Goal: Task Accomplishment & Management: Manage account settings

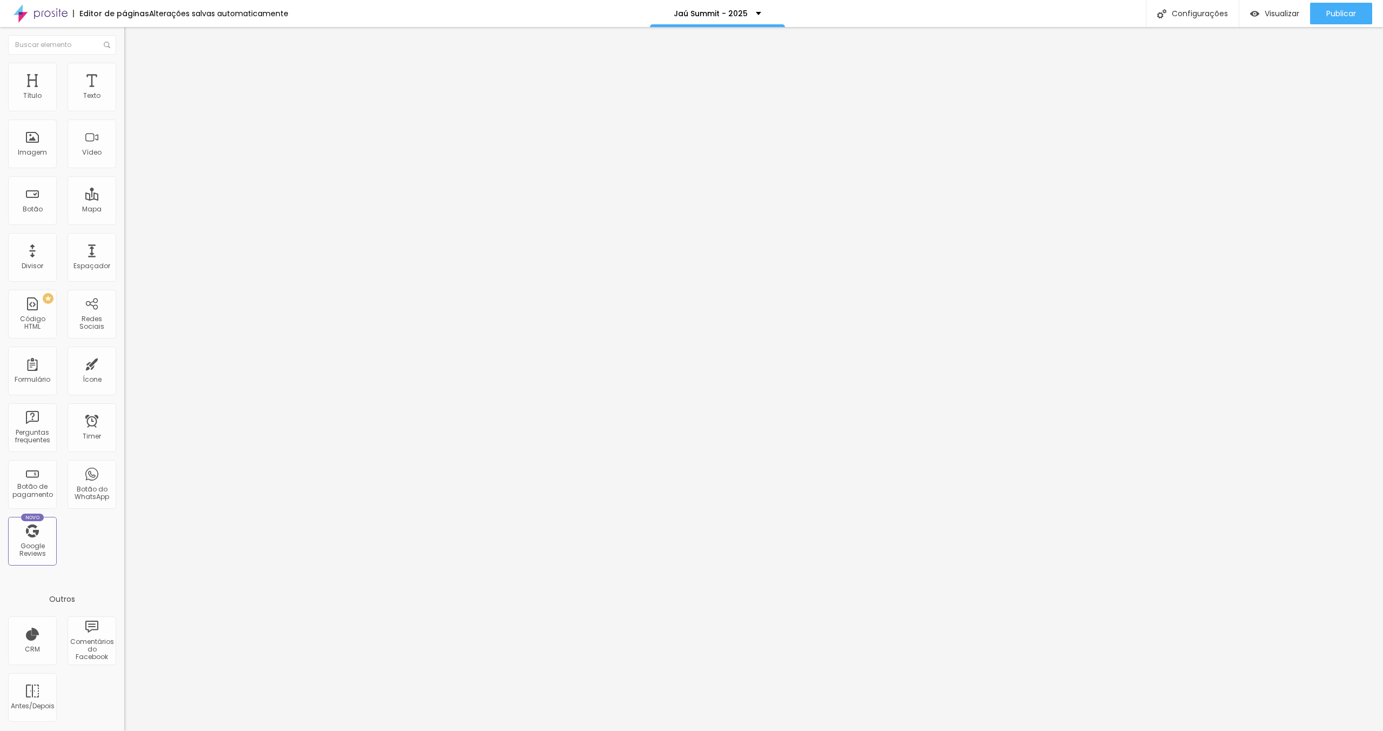
click at [124, 218] on div "Linkedin" at bounding box center [186, 221] width 124 height 6
click at [124, 367] on input "[URL][DOMAIN_NAME][PERSON_NAME]" at bounding box center [189, 372] width 130 height 11
paste input "[PERSON_NAME]-a783b9118"
type input "[URL][DOMAIN_NAME][PERSON_NAME]"
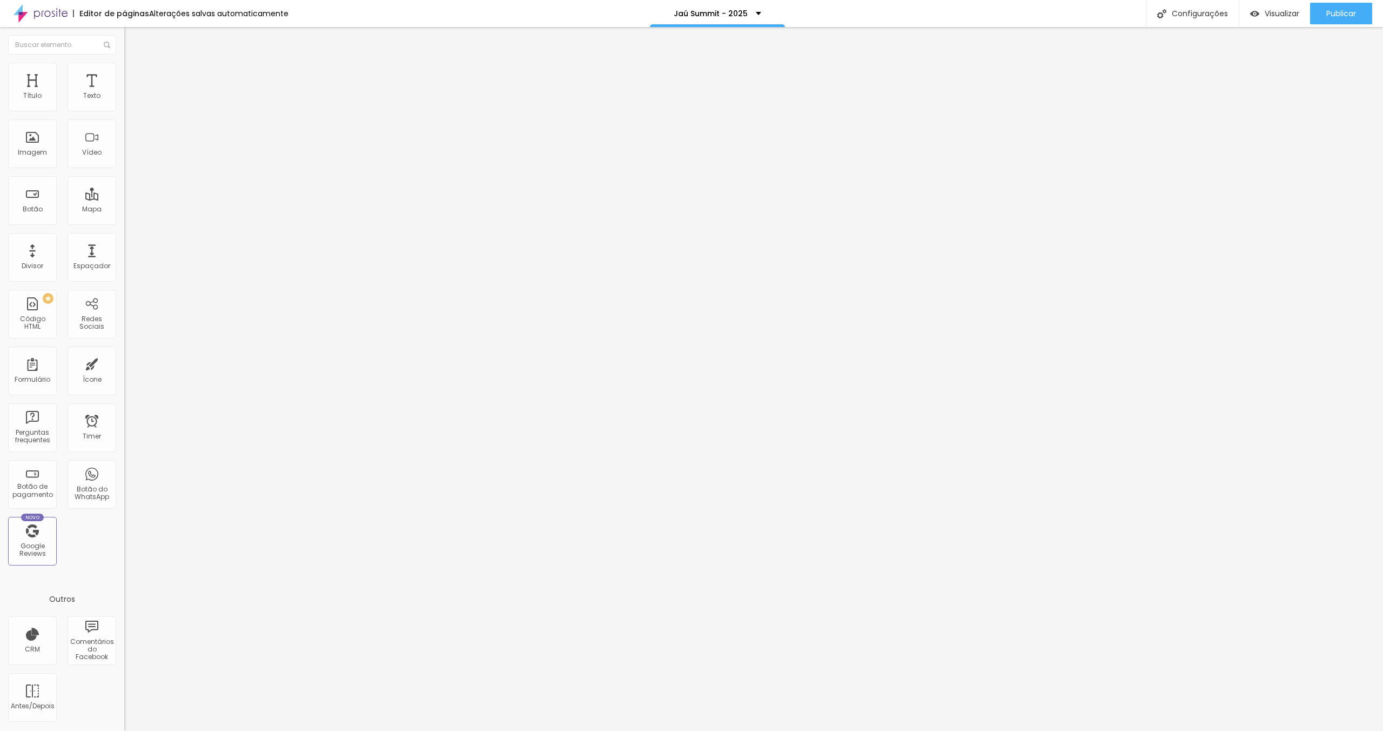
scroll to position [0, 0]
click at [124, 93] on span "Trocar imagem" at bounding box center [153, 88] width 59 height 9
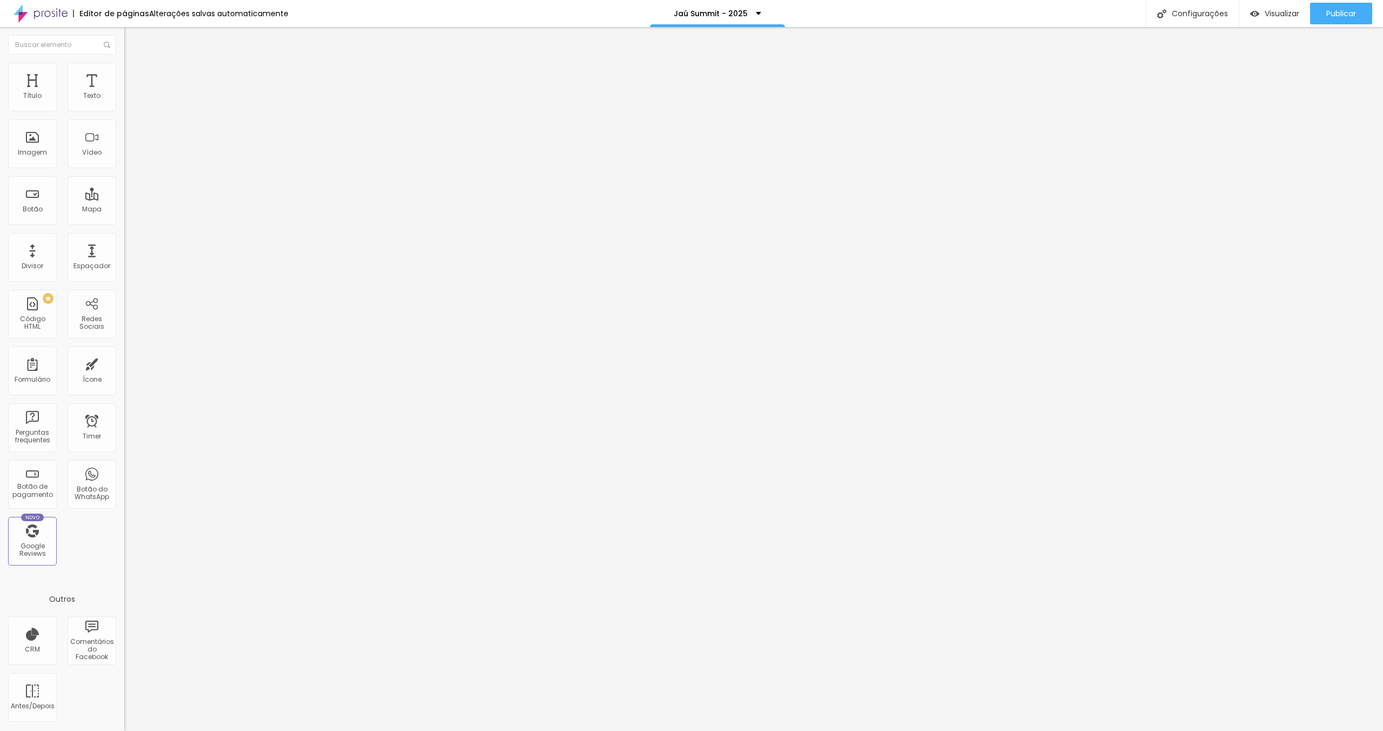
click at [124, 71] on li "Estilo" at bounding box center [186, 68] width 124 height 11
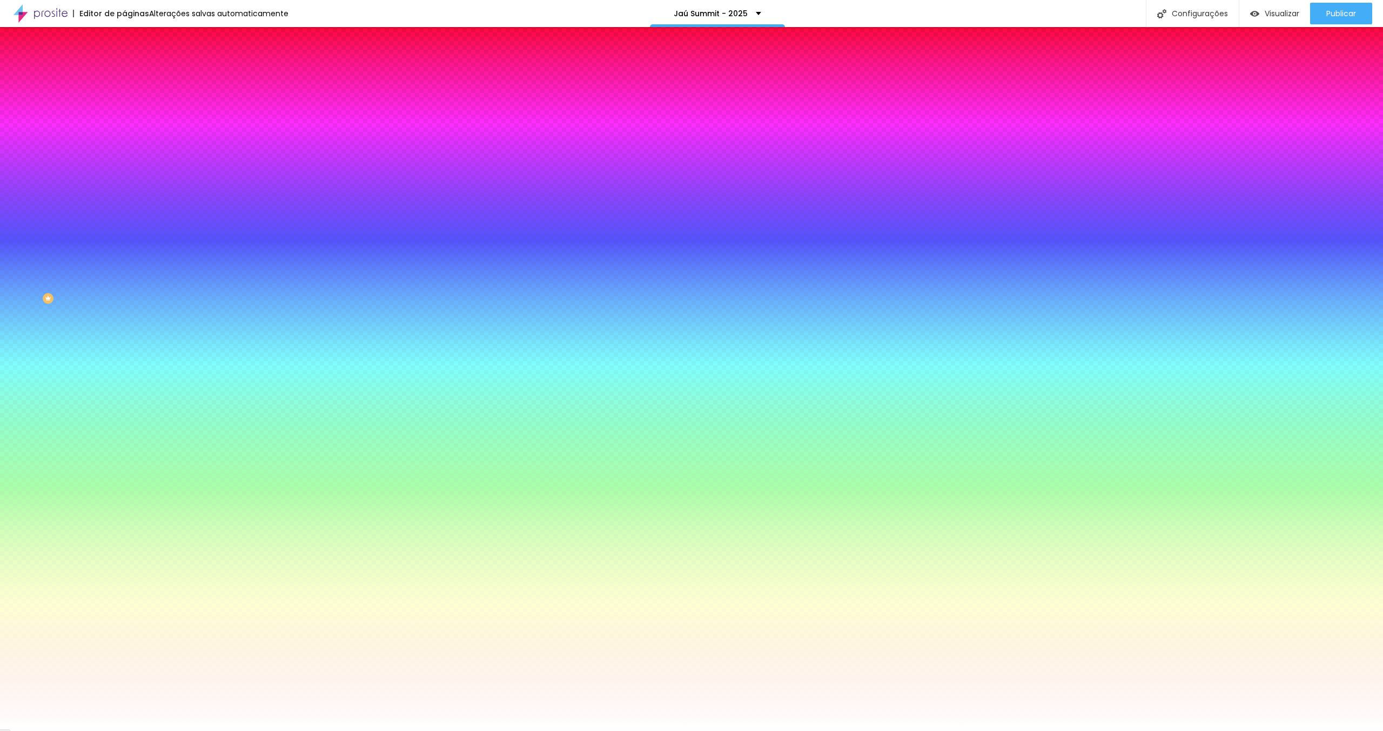
click at [124, 147] on div at bounding box center [186, 147] width 124 height 0
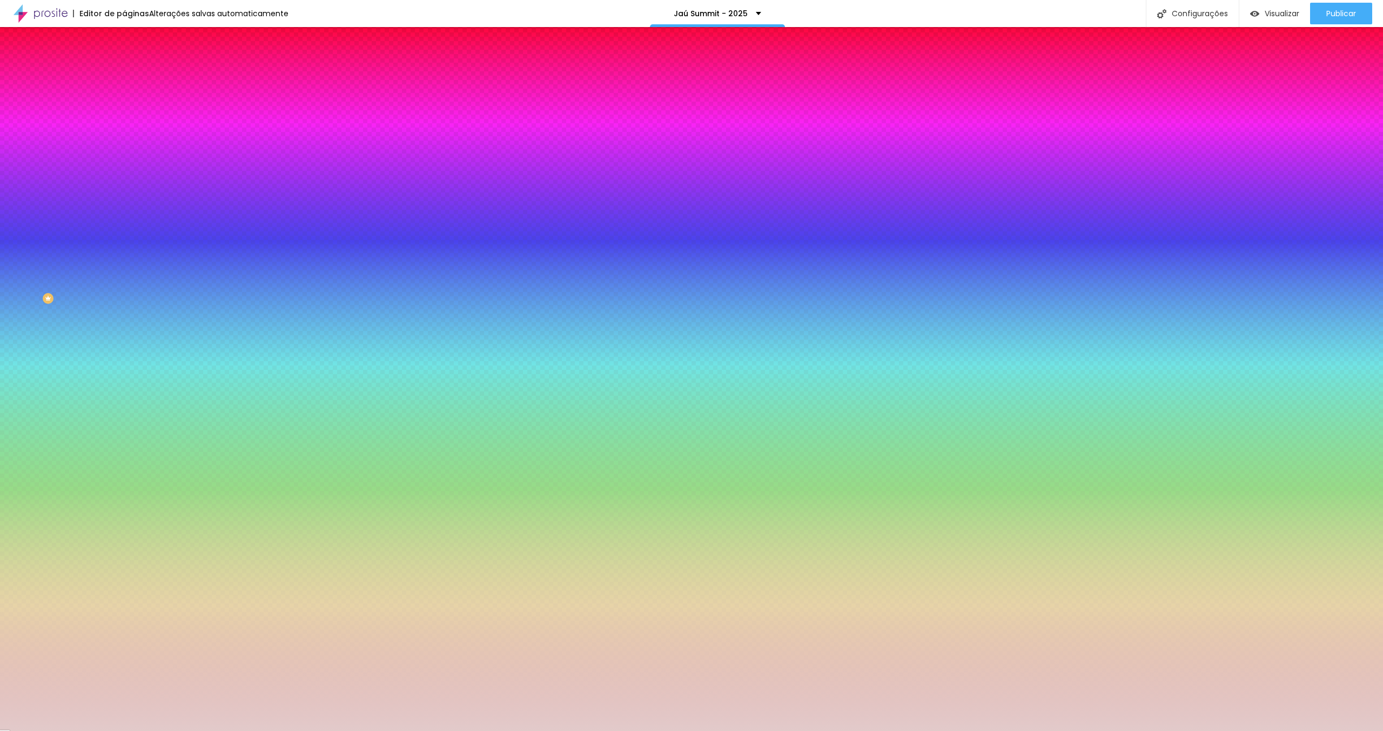
drag, startPoint x: 67, startPoint y: 224, endPoint x: 25, endPoint y: 218, distance: 42.5
click at [24, 219] on div at bounding box center [691, 365] width 1383 height 731
type input "#E2CACA"
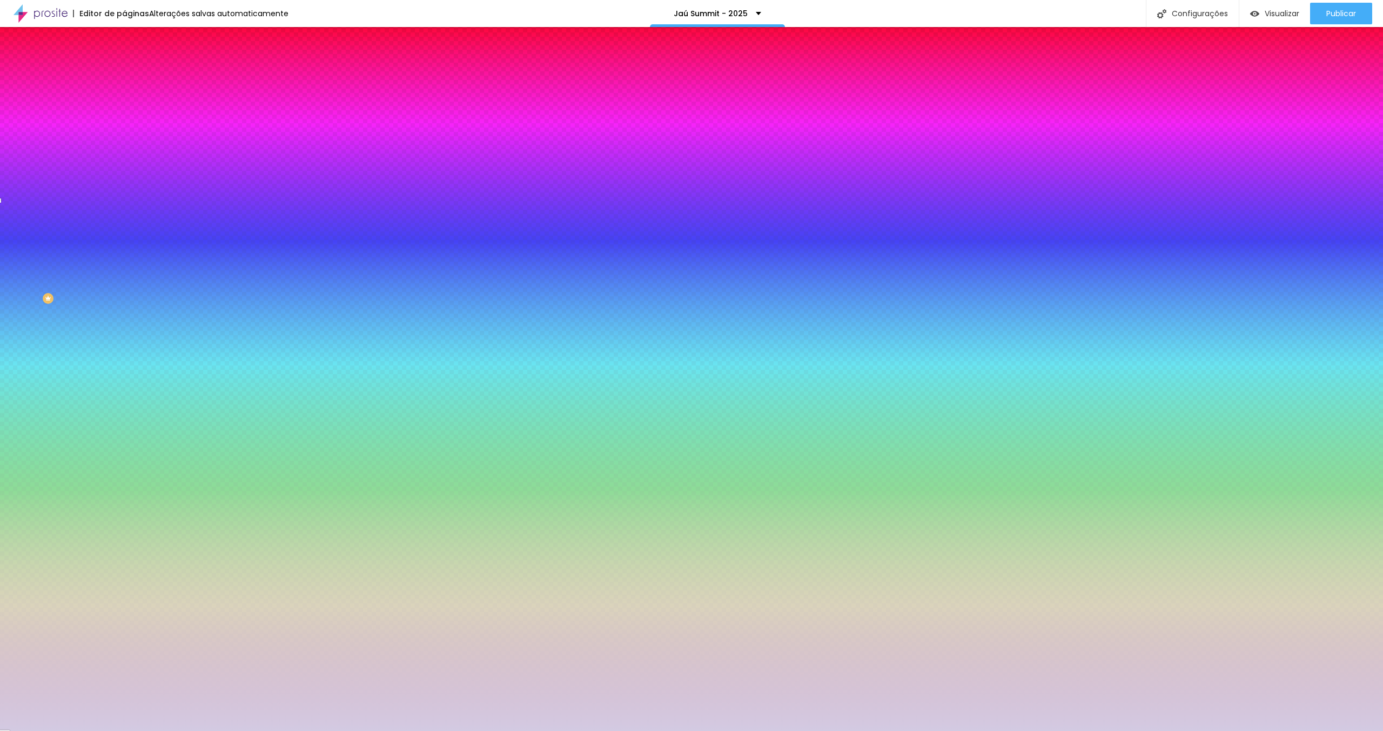
click at [100, 232] on div at bounding box center [691, 365] width 1383 height 731
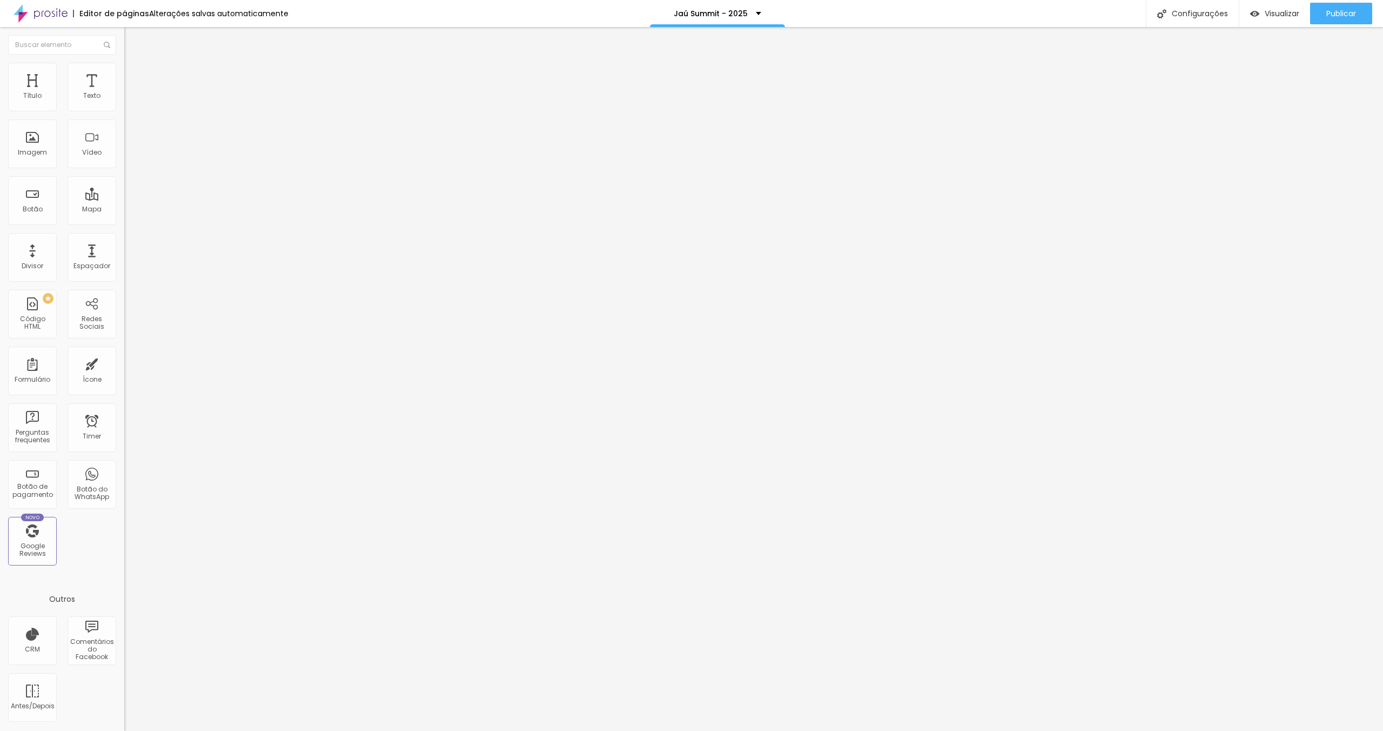
click at [124, 546] on div "Linkedin" at bounding box center [186, 549] width 124 height 6
click at [124, 695] on input "[URL][DOMAIN_NAME][PERSON_NAME]" at bounding box center [189, 700] width 130 height 11
paste input "edsonalvesan"
type input "[URL][DOMAIN_NAME]"
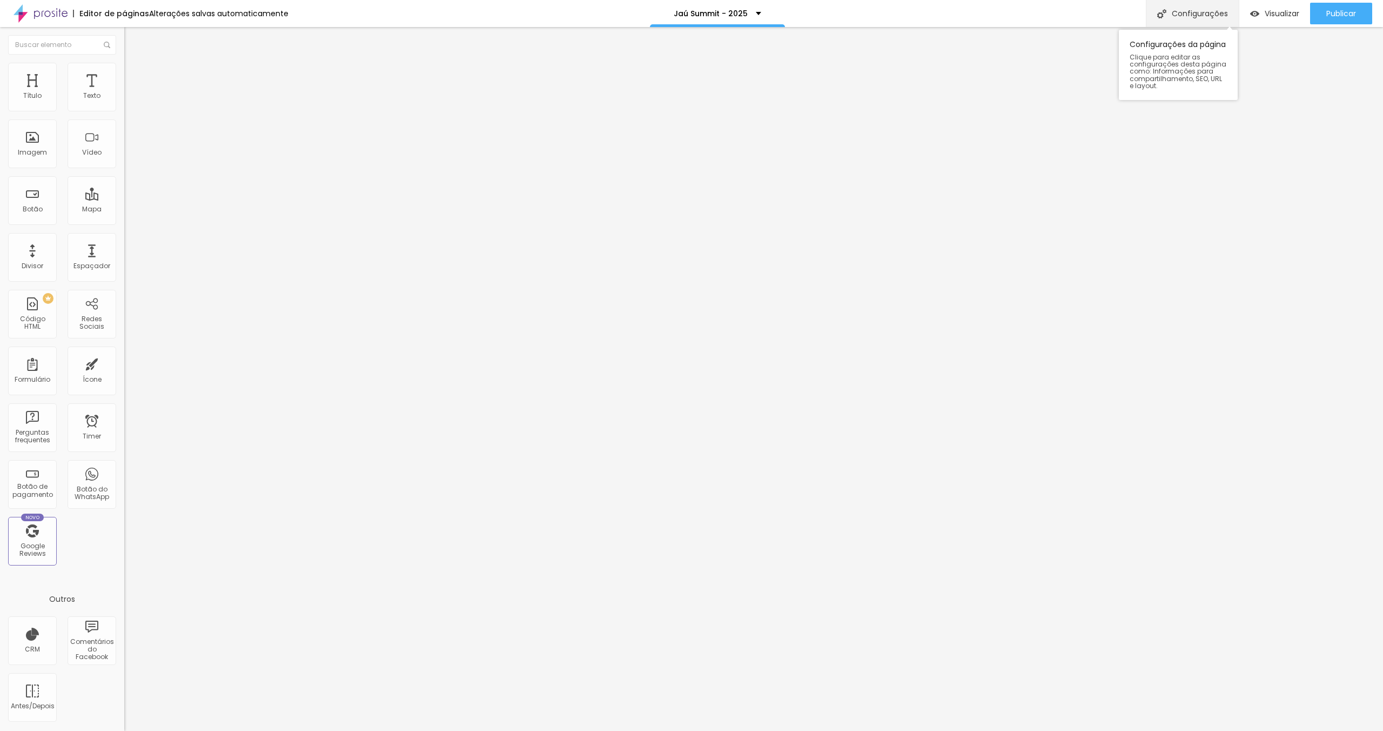
scroll to position [0, 0]
click at [124, 111] on div "Instagram" at bounding box center [186, 158] width 124 height 149
click at [124, 367] on input "[URL][DOMAIN_NAME][DOMAIN_NAME]" at bounding box center [189, 372] width 130 height 11
paste input "oedsonalves"
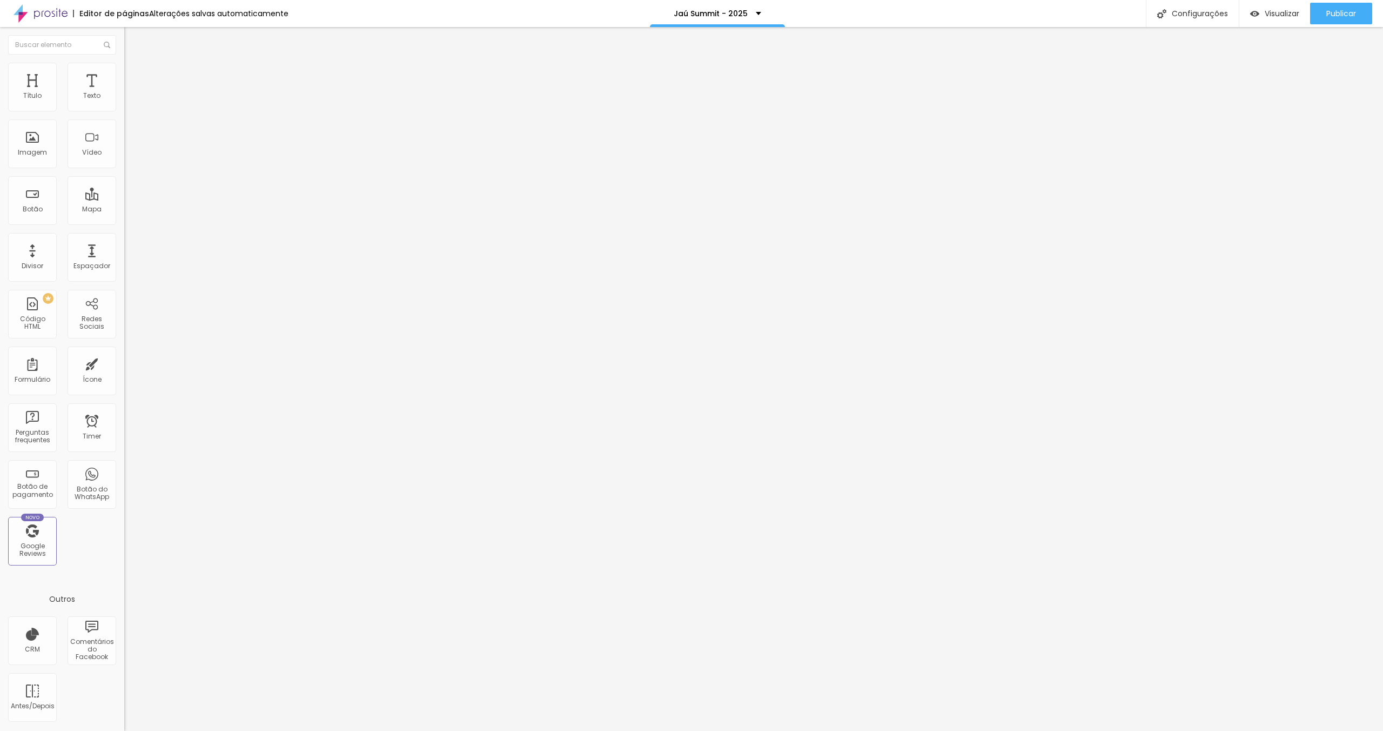
type input "[URL][DOMAIN_NAME]"
click at [124, 218] on div "Instagram" at bounding box center [186, 221] width 124 height 6
click at [124, 367] on input "[URL][DOMAIN_NAME]" at bounding box center [189, 372] width 130 height 11
paste input "francojuniorpalestrante"
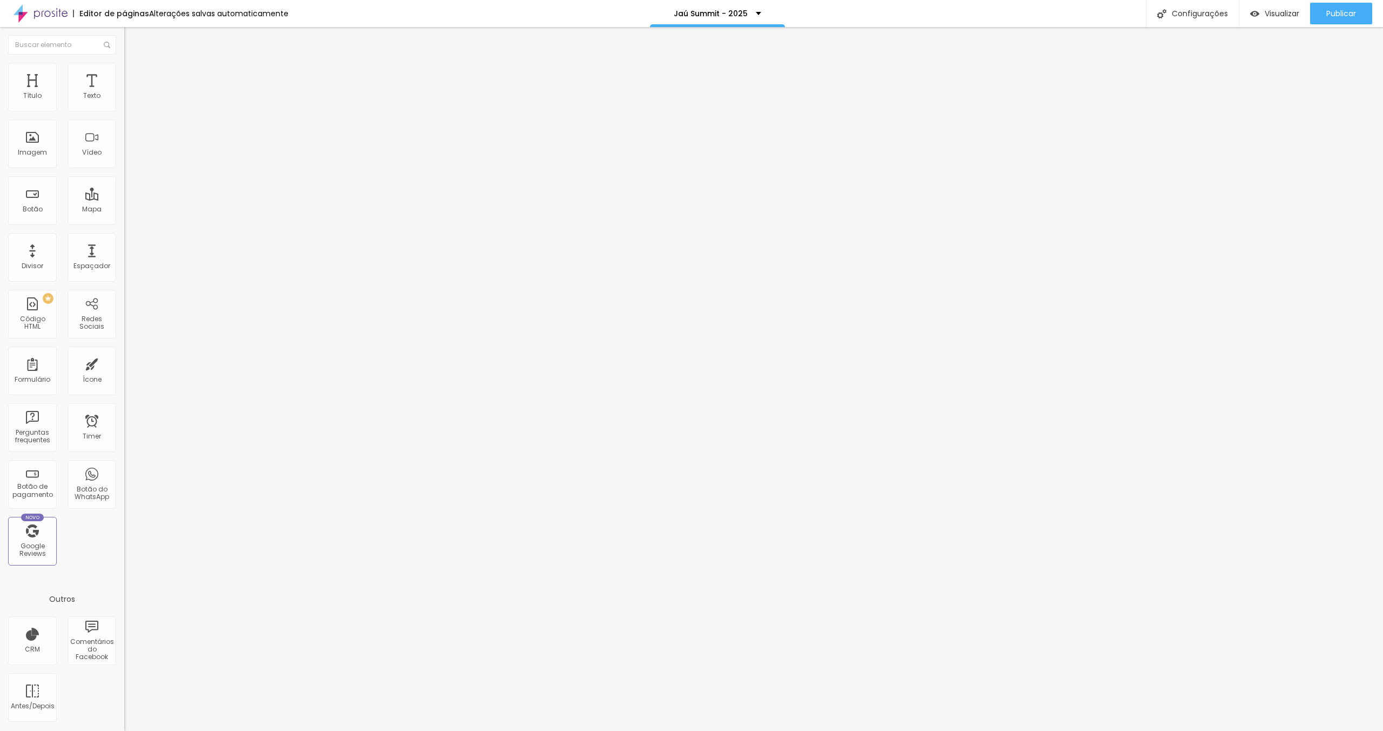
scroll to position [0, 90]
type input "[URL][DOMAIN_NAME]"
click at [124, 412] on button "+ Adicionar Icone" at bounding box center [158, 417] width 68 height 11
click at [124, 546] on div "Facebook" at bounding box center [186, 549] width 124 height 6
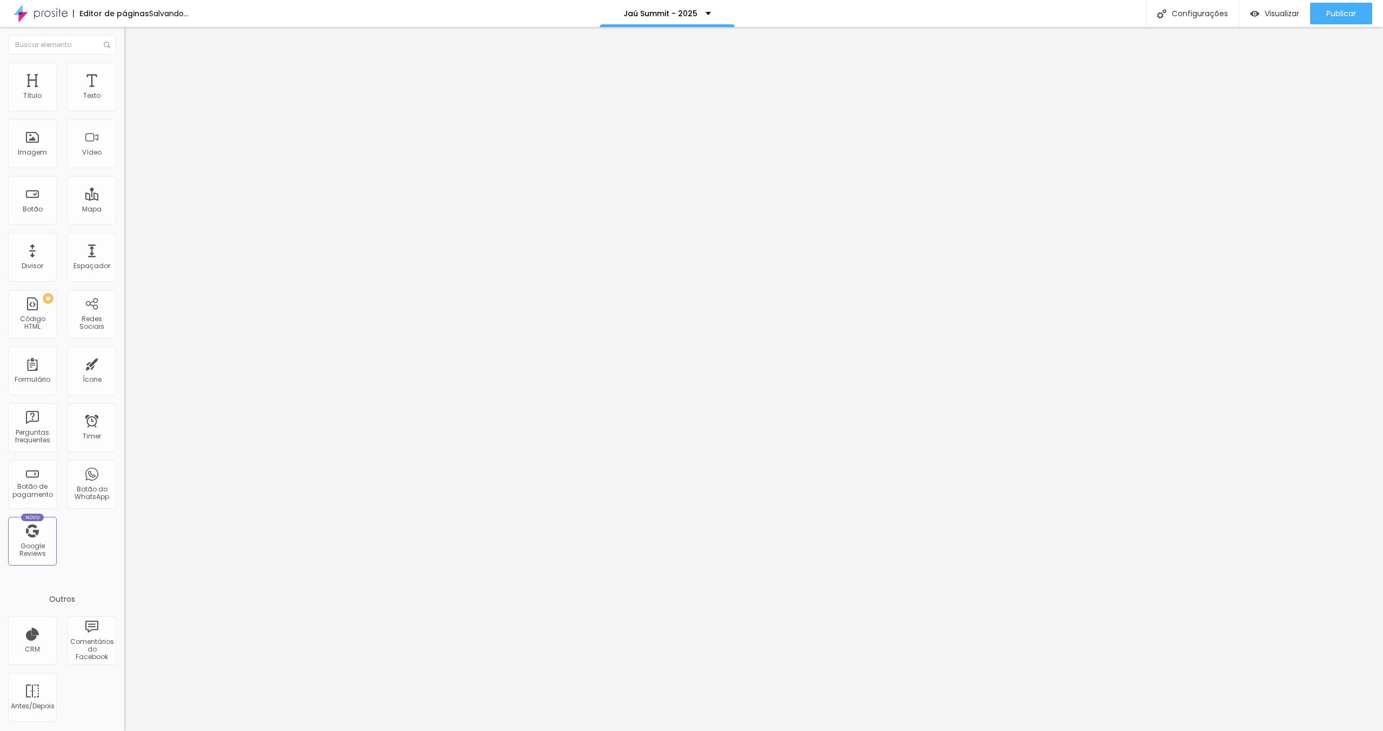
click at [130, 564] on div "Facebook" at bounding box center [186, 624] width 112 height 120
drag, startPoint x: 68, startPoint y: 192, endPoint x: 73, endPoint y: 199, distance: 8.4
click at [124, 695] on input "https://" at bounding box center [189, 700] width 130 height 11
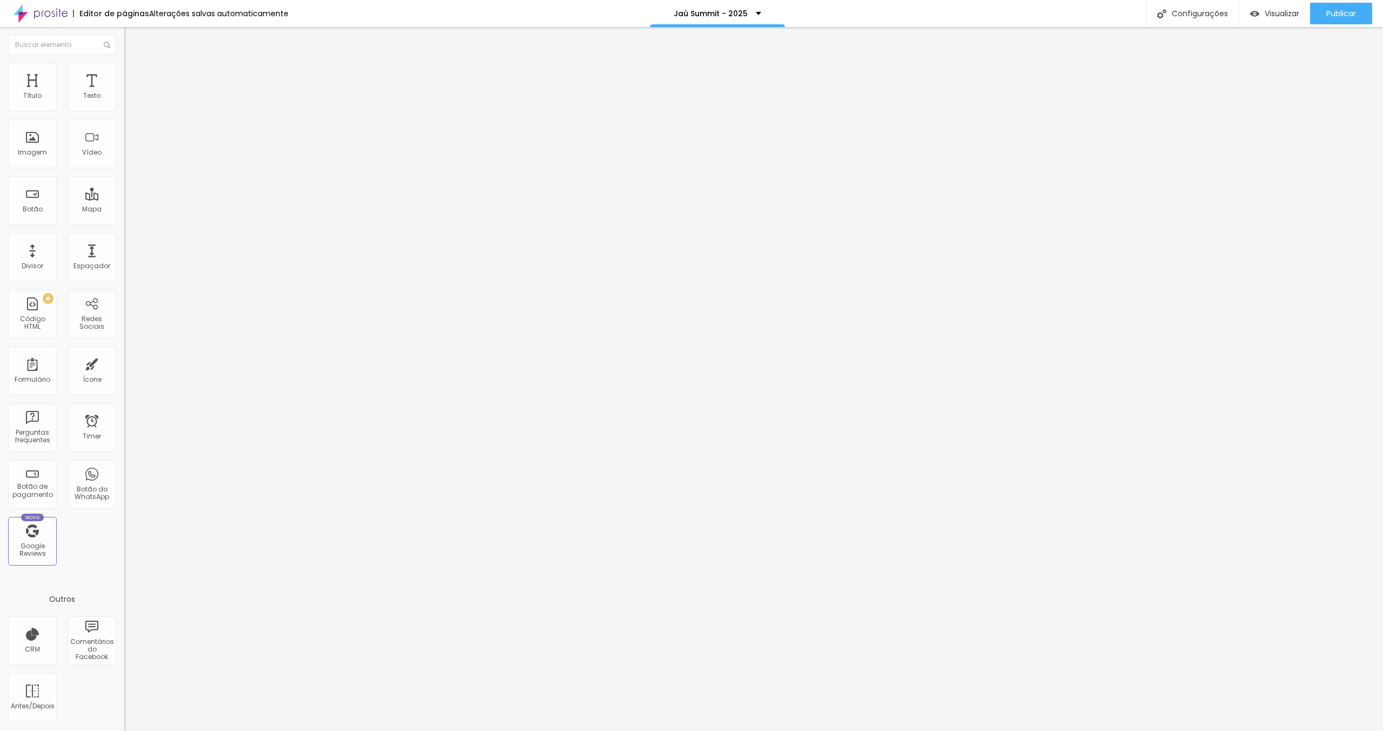
paste input "[DOMAIN_NAME][URL]"
type input "[URL][DOMAIN_NAME]"
drag, startPoint x: 55, startPoint y: 62, endPoint x: 63, endPoint y: 72, distance: 13.1
click at [124, 63] on li "Estilo" at bounding box center [186, 68] width 124 height 11
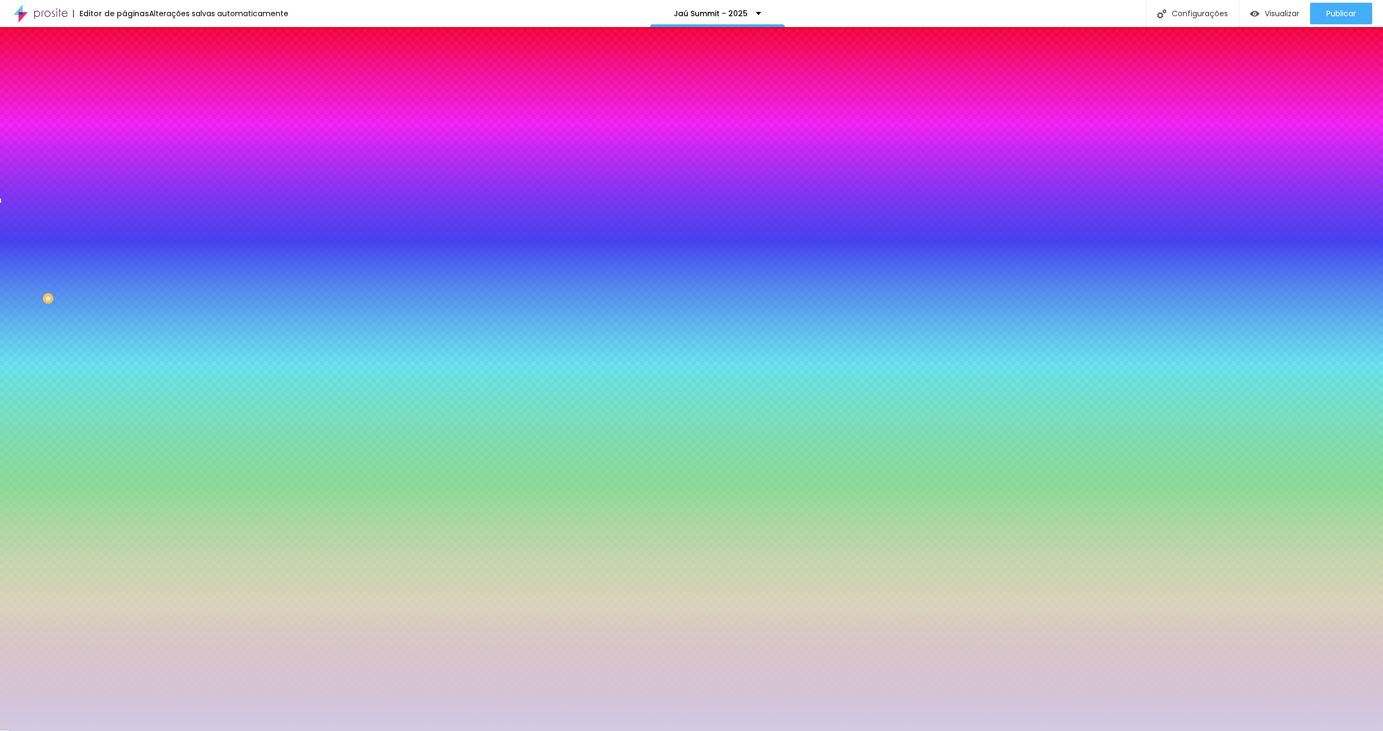
click at [124, 147] on div at bounding box center [186, 147] width 124 height 0
type input "#FFFFFF"
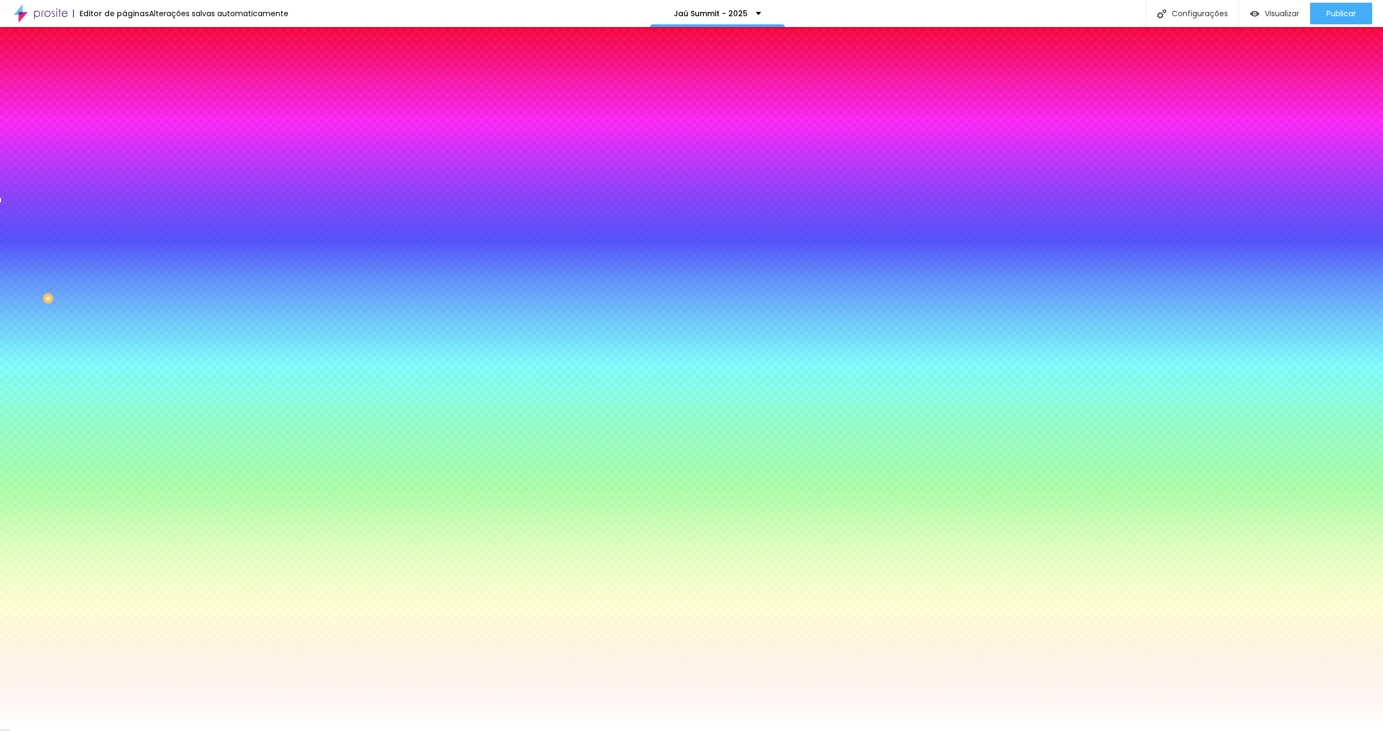
click at [124, 170] on div "Imagem de fundo Adicionar imagem Efeito da Imagem Parallax Nenhum Parallax Cor …" at bounding box center [186, 154] width 124 height 140
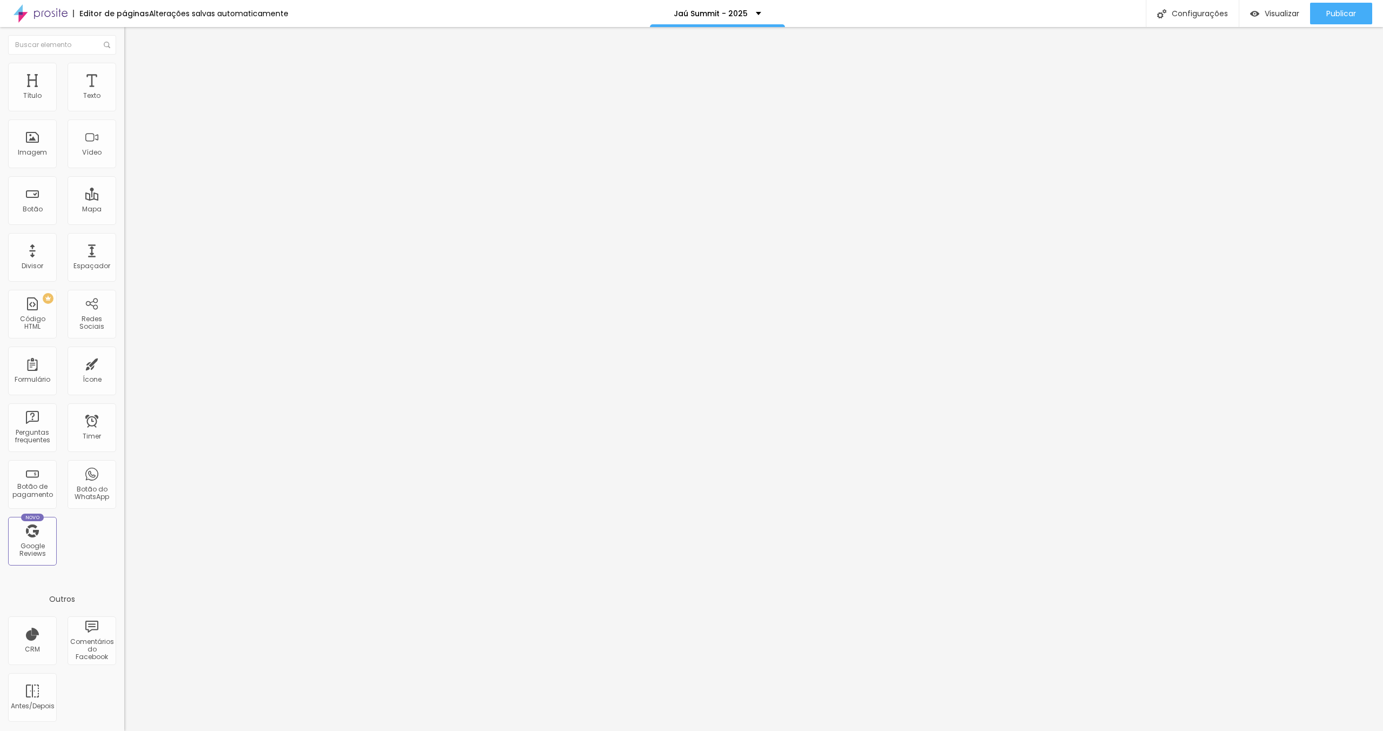
click at [124, 104] on button "button" at bounding box center [131, 97] width 15 height 11
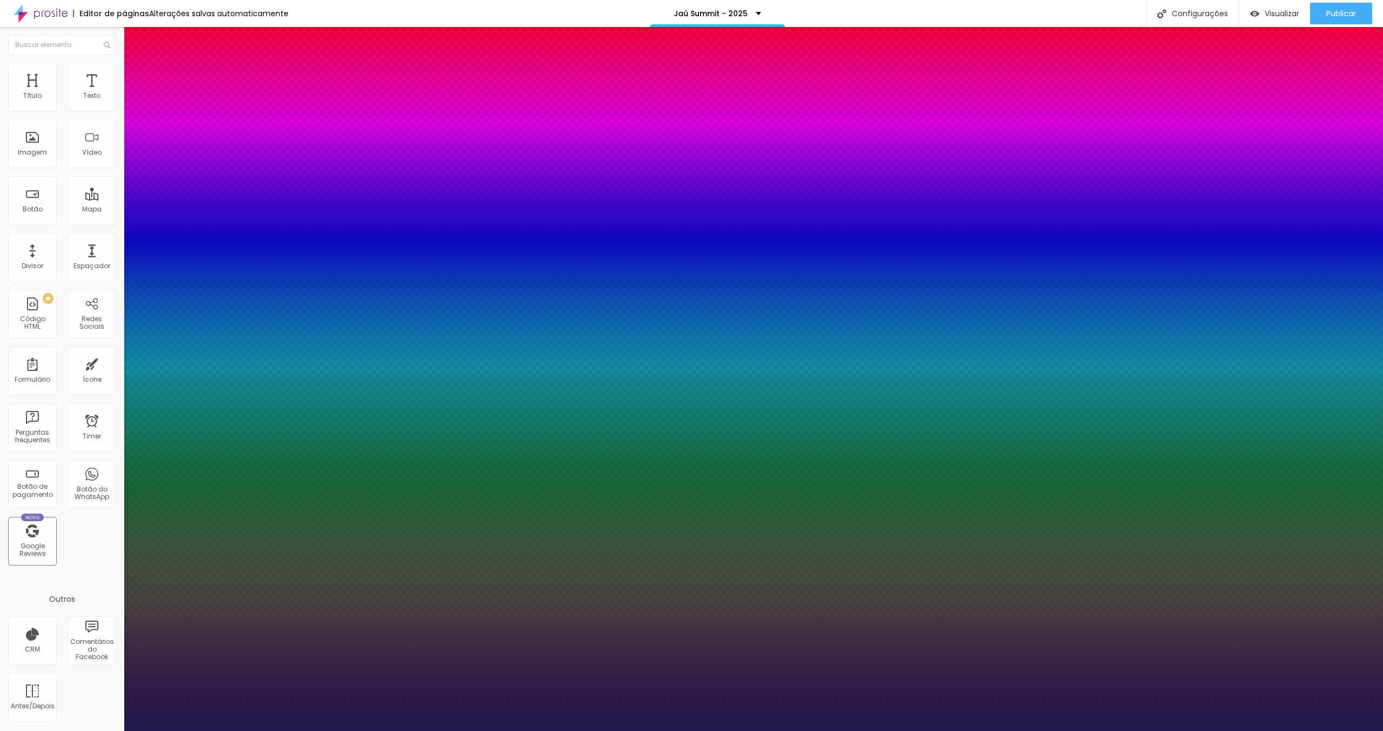
type input "1"
type input "14"
type input "1"
type input "13"
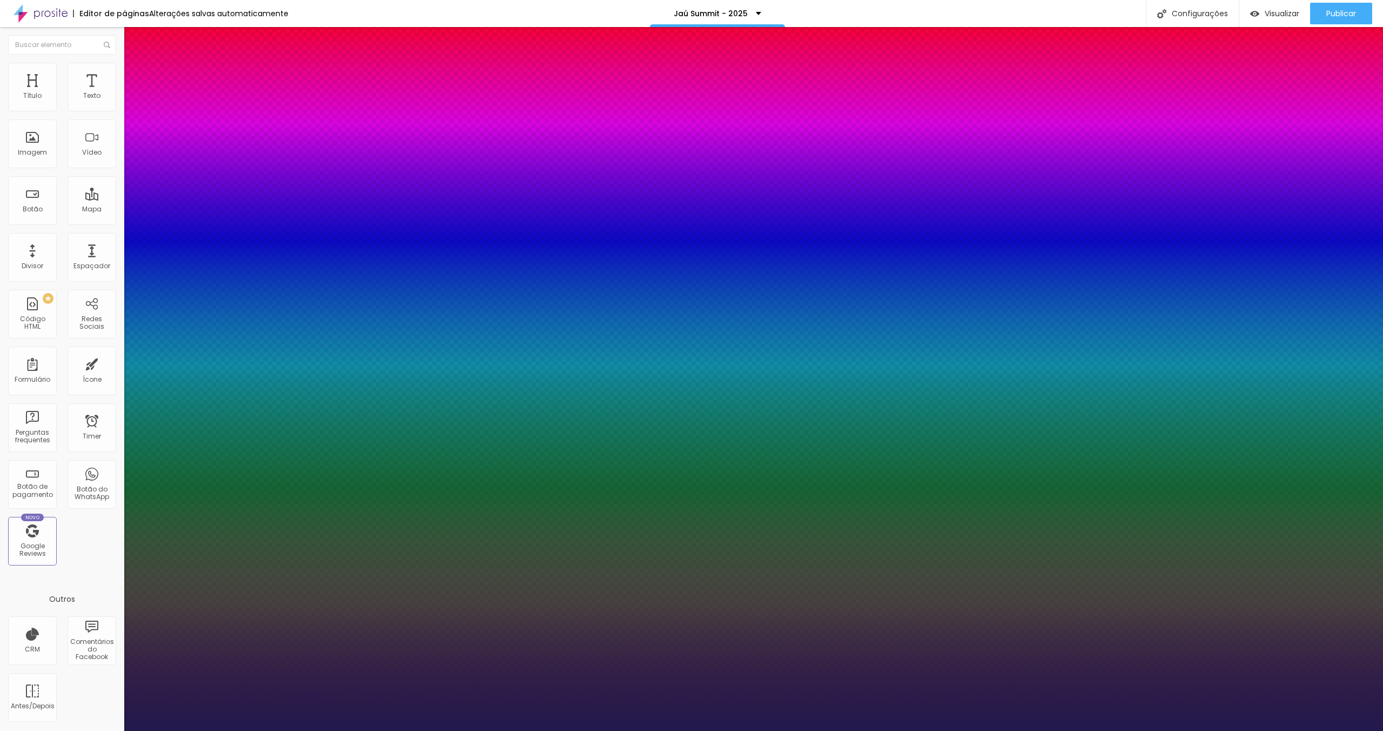
type input "1"
type input "12"
type input "1"
type input "12"
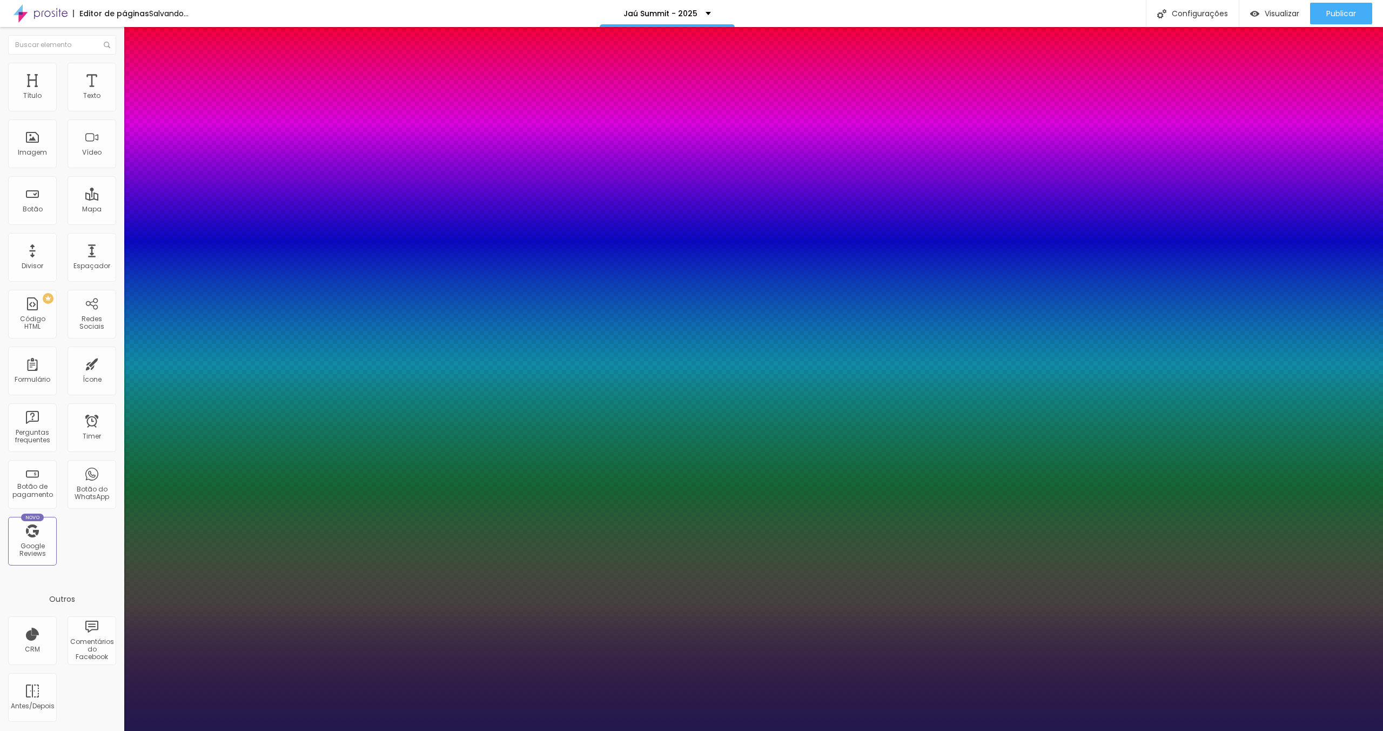
click at [417, 730] on div at bounding box center [691, 731] width 1383 height 0
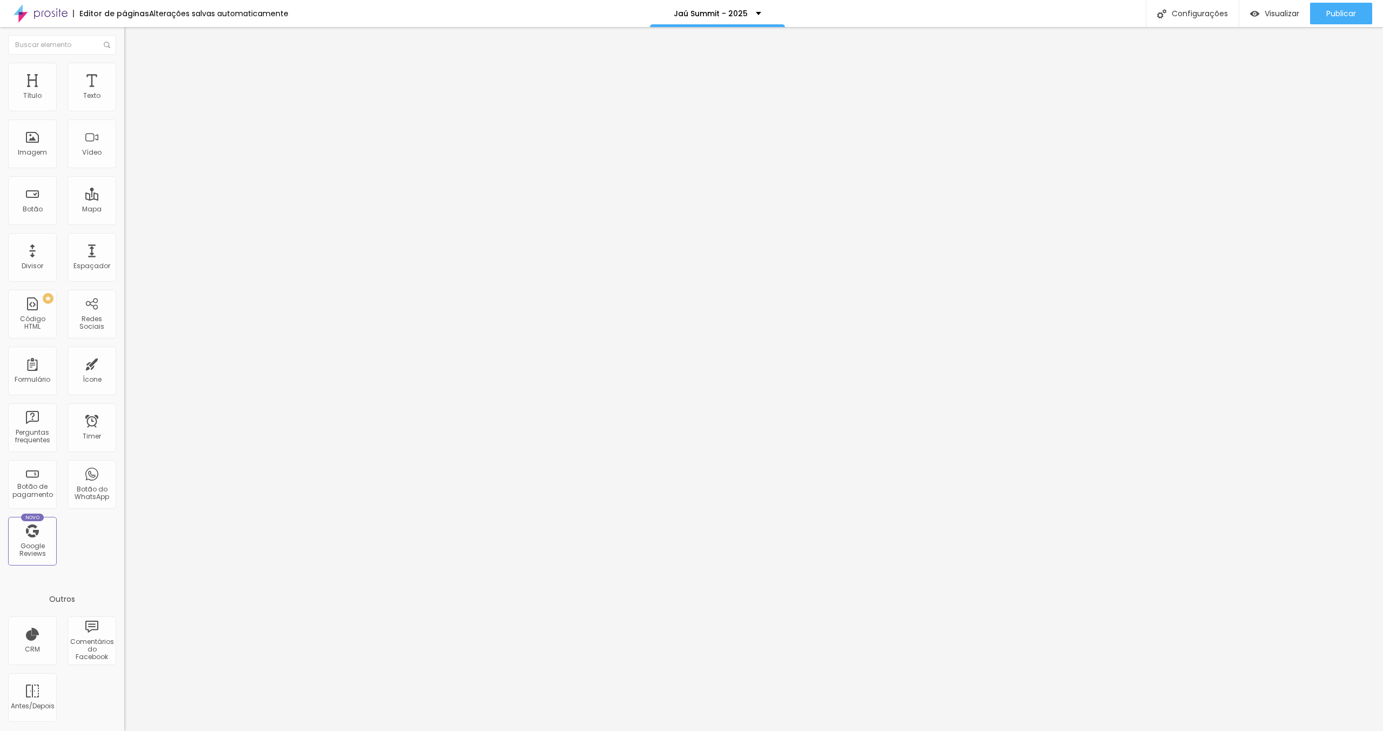
click at [129, 101] on icon "button" at bounding box center [132, 97] width 6 height 6
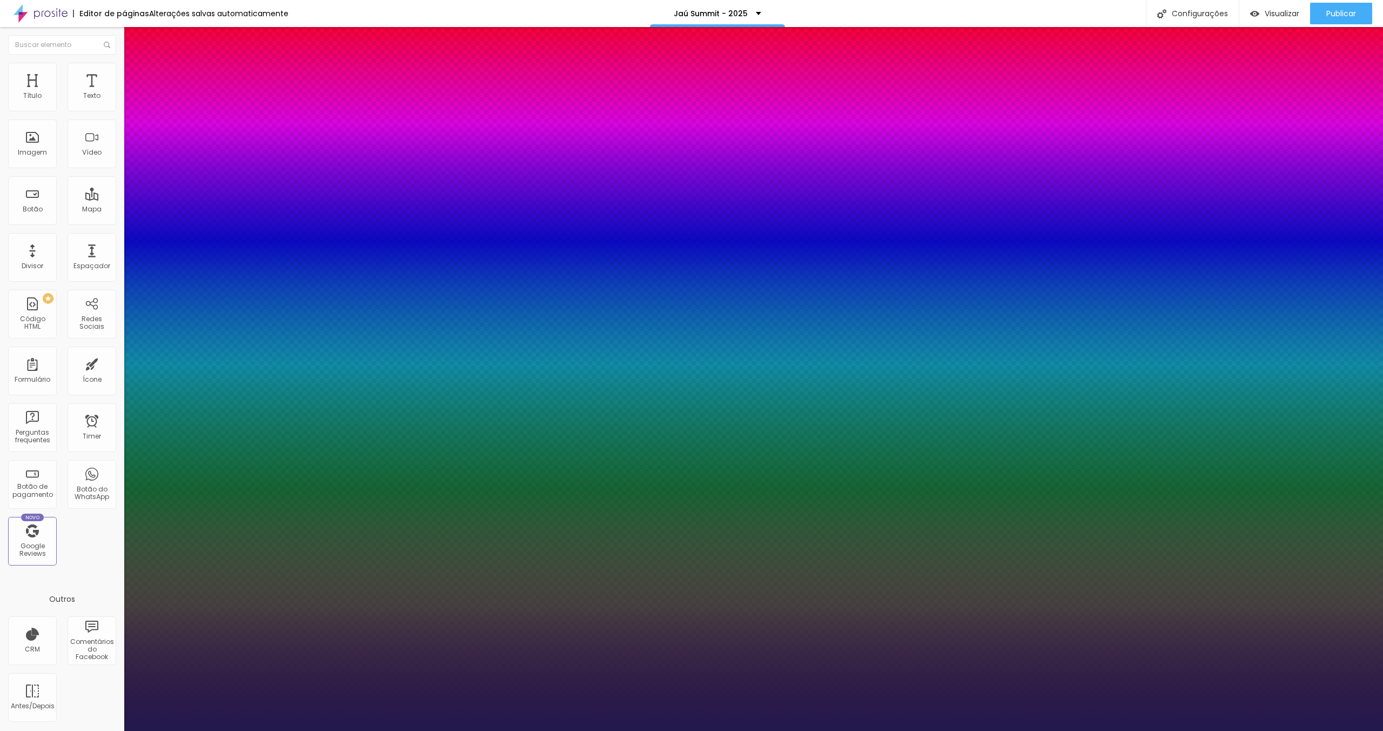
type input "1"
type input "13"
type input "1"
type input "12"
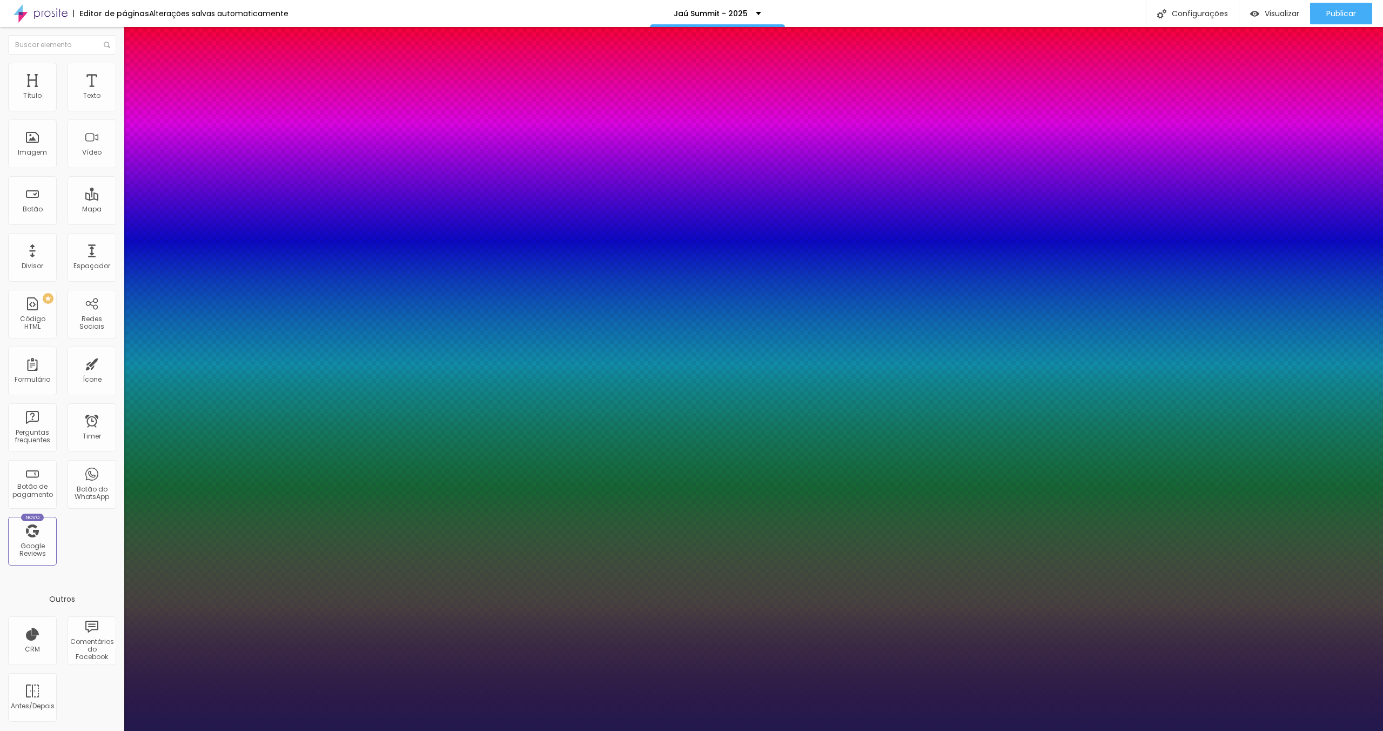
type input "12"
type input "1"
type input "13"
type input "1"
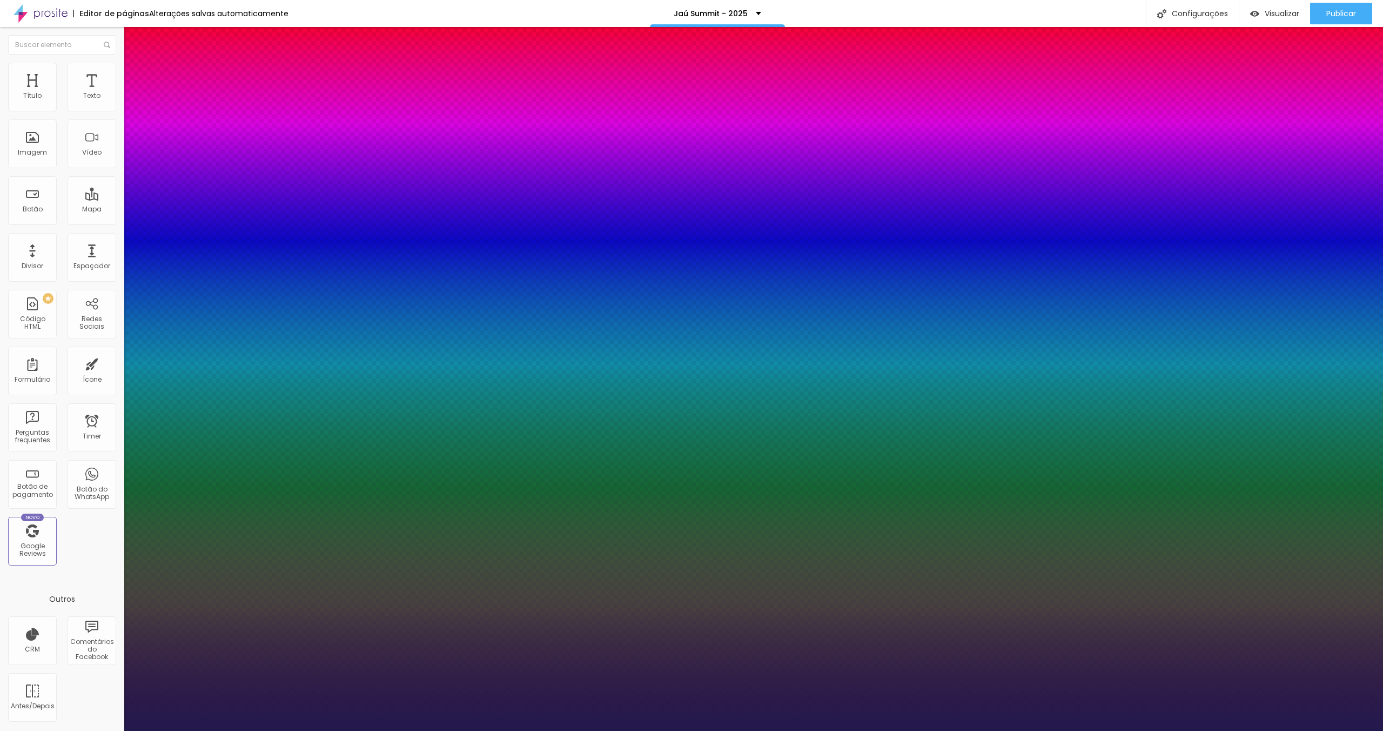
type input "13"
click at [345, 730] on div at bounding box center [691, 731] width 1383 height 0
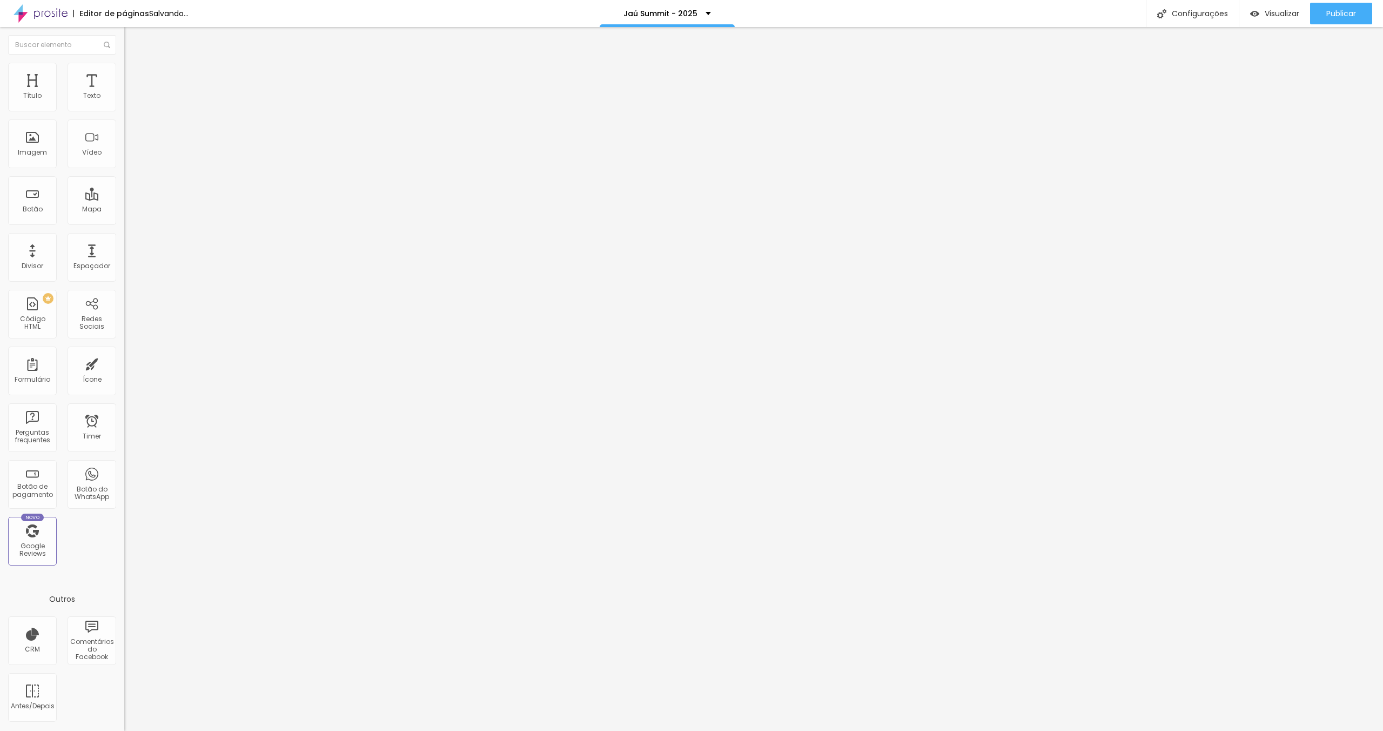
click at [124, 103] on button "button" at bounding box center [131, 97] width 15 height 11
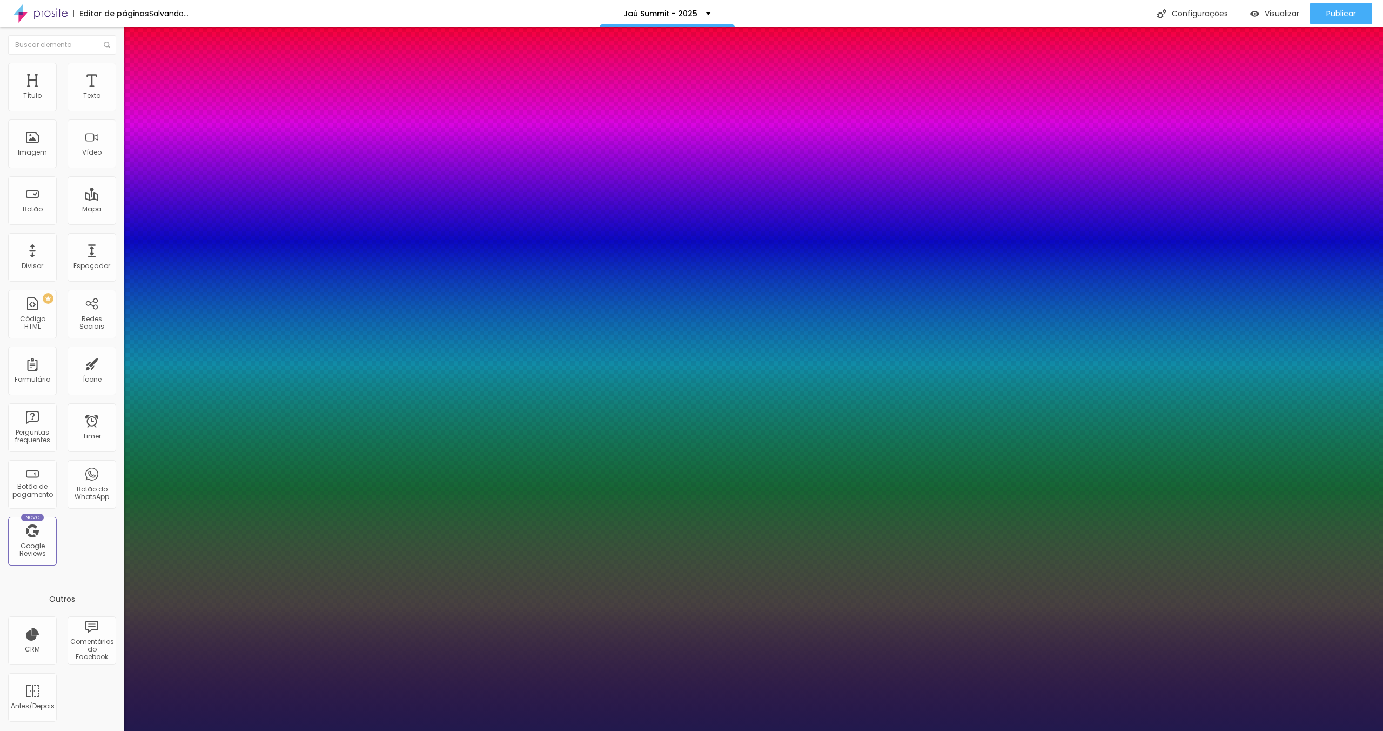
type input "1"
type input "14"
type input "1"
type input "13"
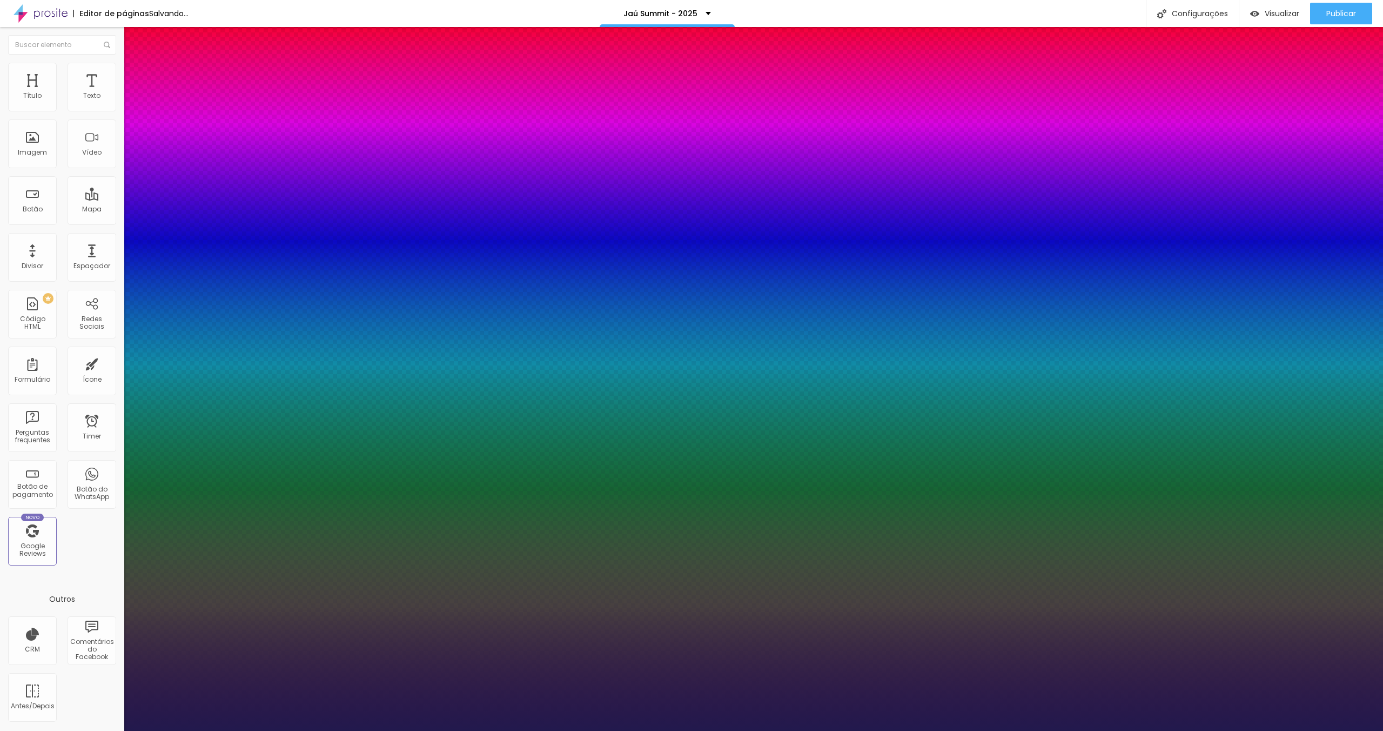
type input "13"
type input "1"
type input "13"
click at [338, 730] on div at bounding box center [691, 731] width 1383 height 0
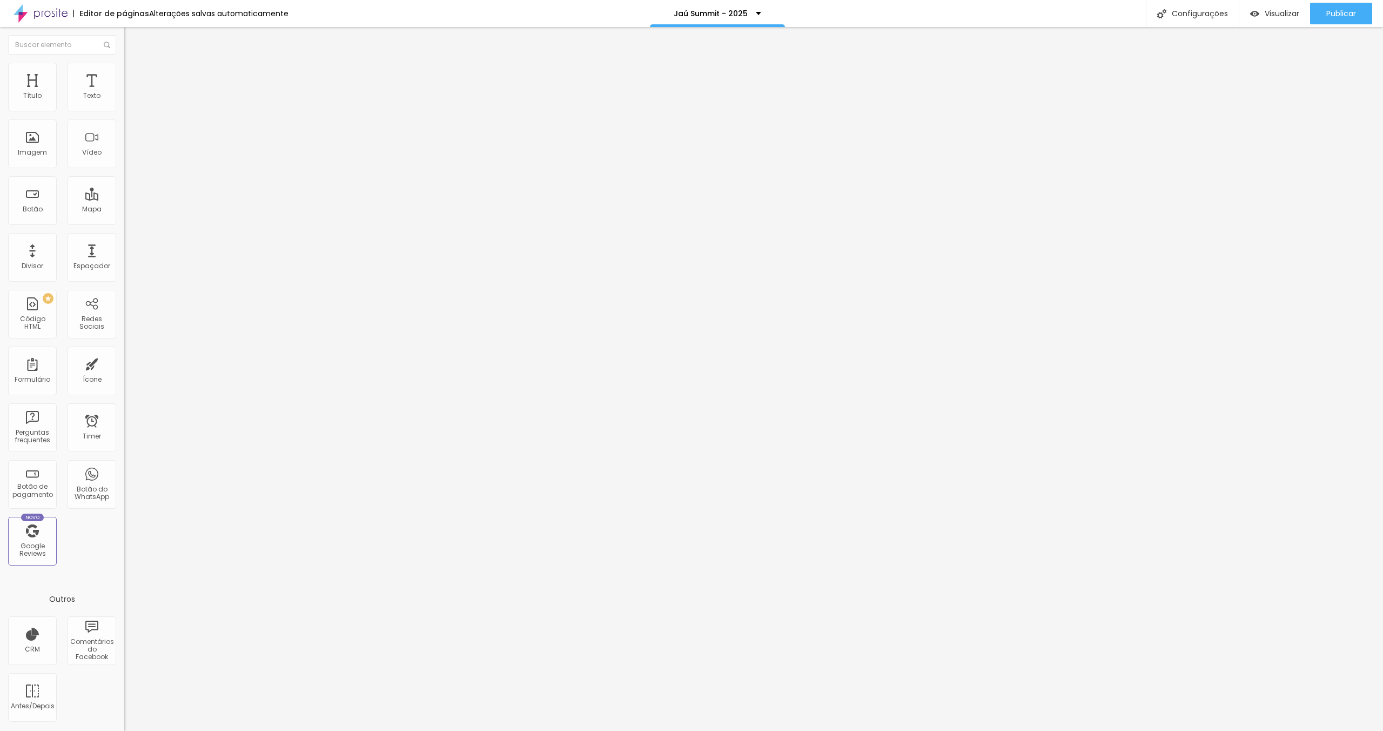
click at [124, 69] on li "Avançado" at bounding box center [186, 68] width 124 height 11
type input "9"
type input "0"
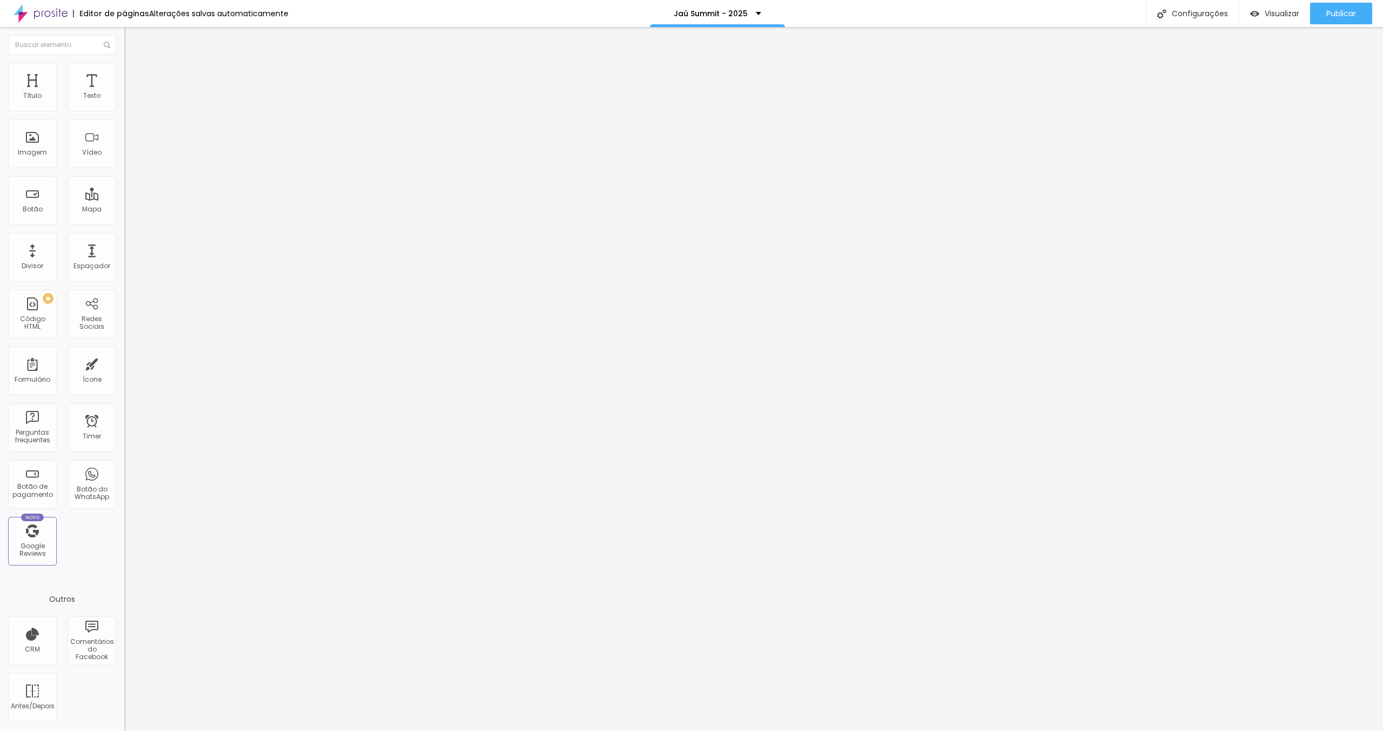
type input "0"
drag, startPoint x: 31, startPoint y: 106, endPoint x: 44, endPoint y: 115, distance: 15.6
click at [124, 106] on div "0 Espaço de cima" at bounding box center [186, 149] width 124 height 153
click at [124, 73] on ul "Estilo Avançado" at bounding box center [186, 63] width 124 height 22
click at [124, 69] on li "Avançado" at bounding box center [186, 68] width 124 height 11
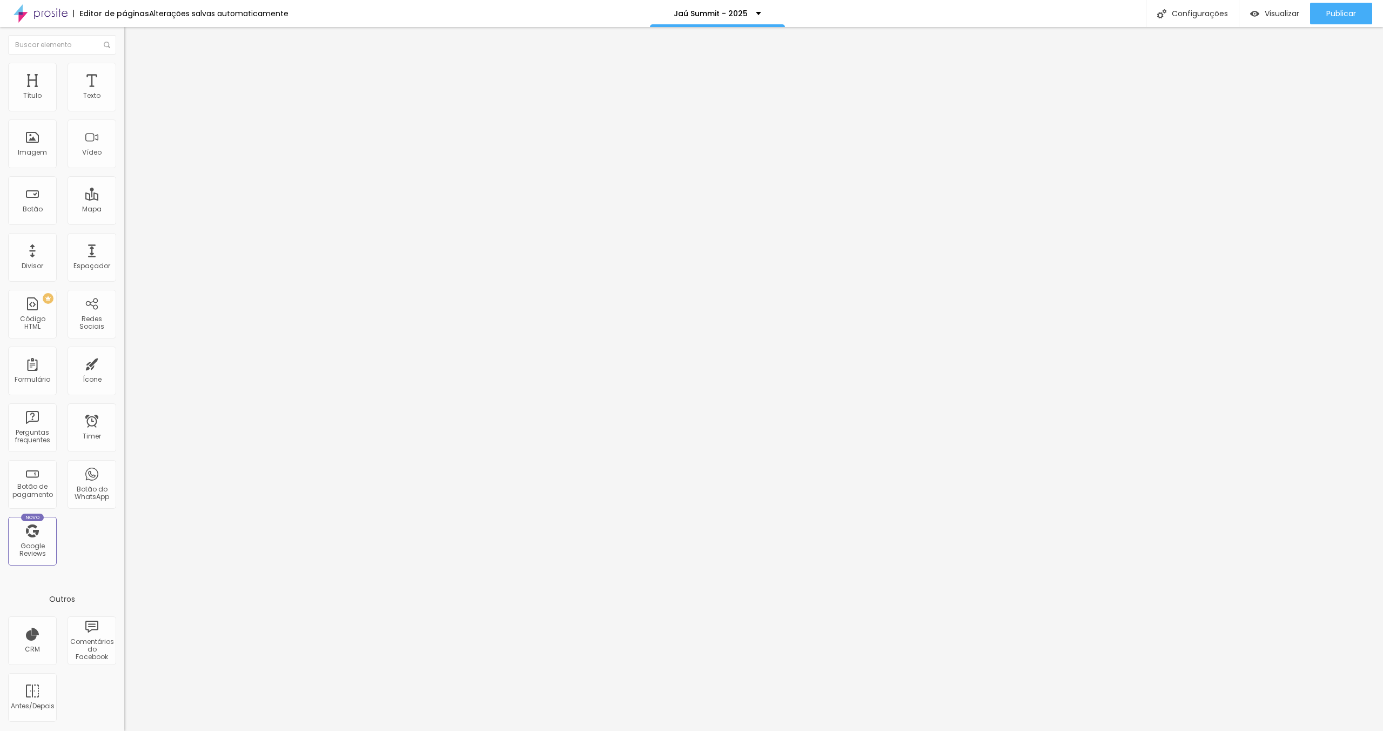
click at [124, 93] on span "Trocar imagem" at bounding box center [153, 88] width 59 height 9
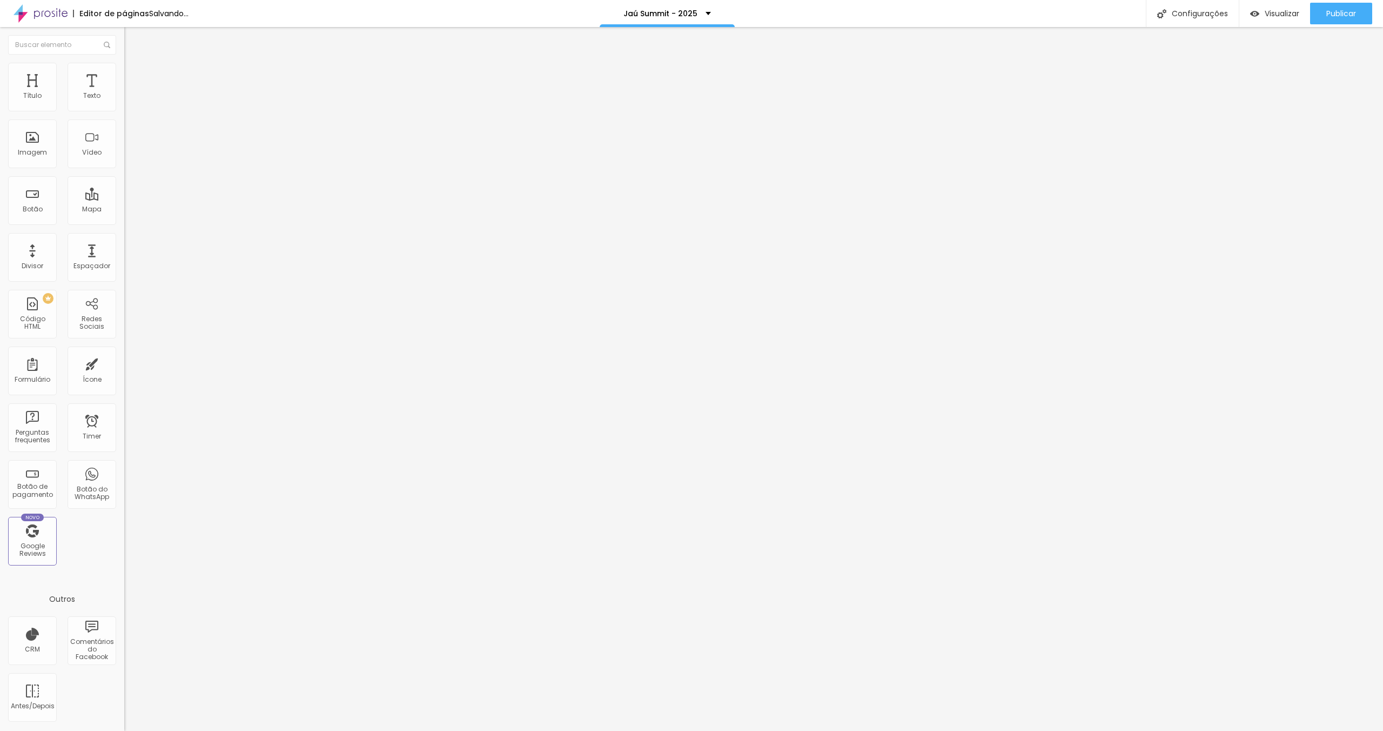
click at [124, 93] on span "Trocar imagem" at bounding box center [153, 88] width 59 height 9
drag, startPoint x: 621, startPoint y: 497, endPoint x: 871, endPoint y: 552, distance: 255.1
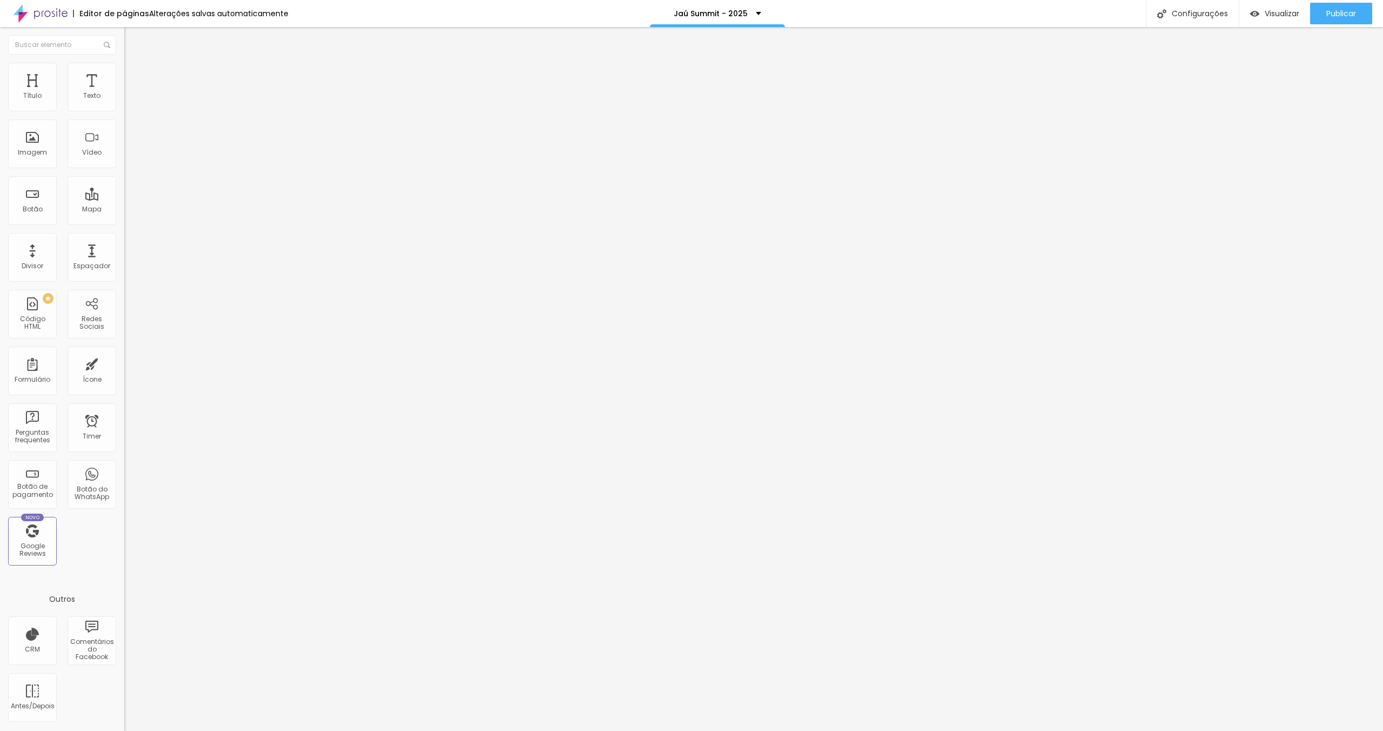
click at [124, 218] on div "Instagram" at bounding box center [186, 221] width 124 height 6
click at [130, 236] on div "Instagram" at bounding box center [186, 296] width 112 height 120
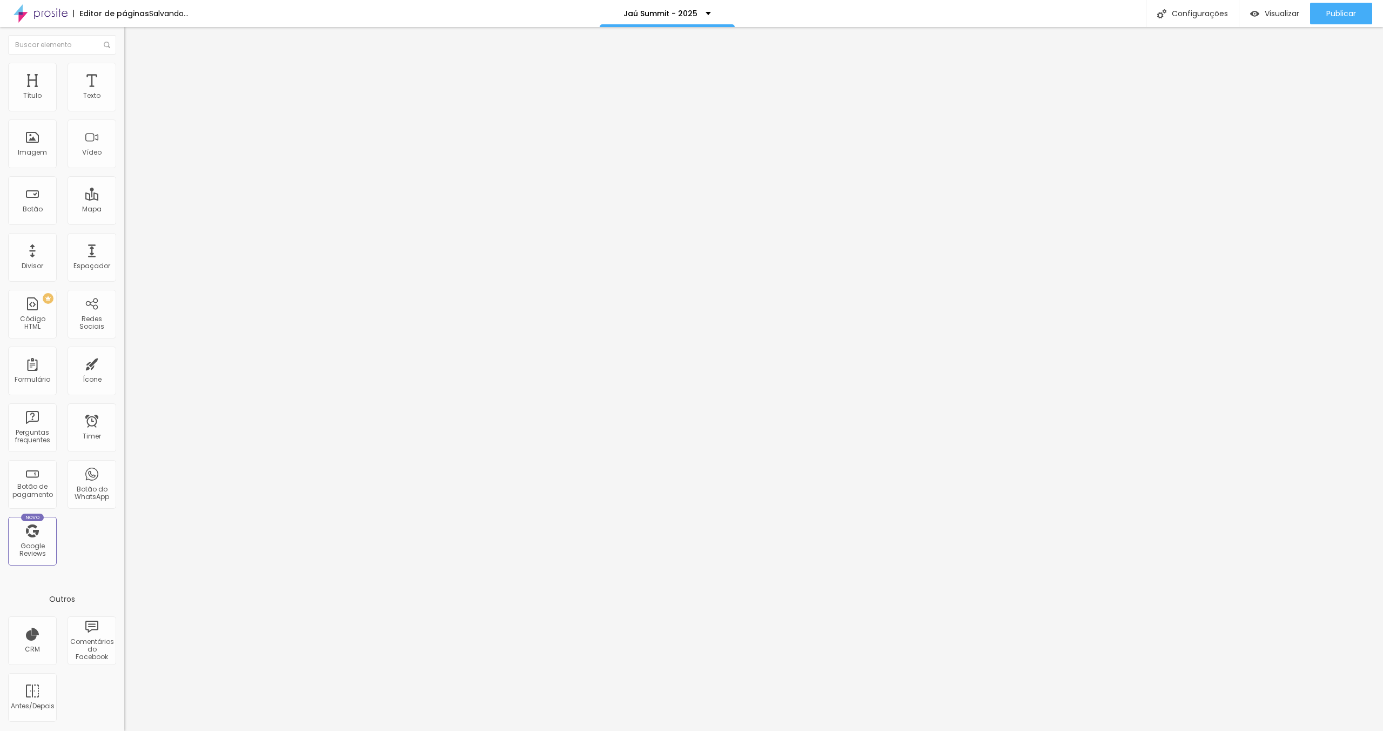
click at [124, 367] on input "[URL][DOMAIN_NAME]" at bounding box center [189, 372] width 130 height 11
paste input "[DOMAIN_NAME][URL]"
type input "[URL][DOMAIN_NAME]"
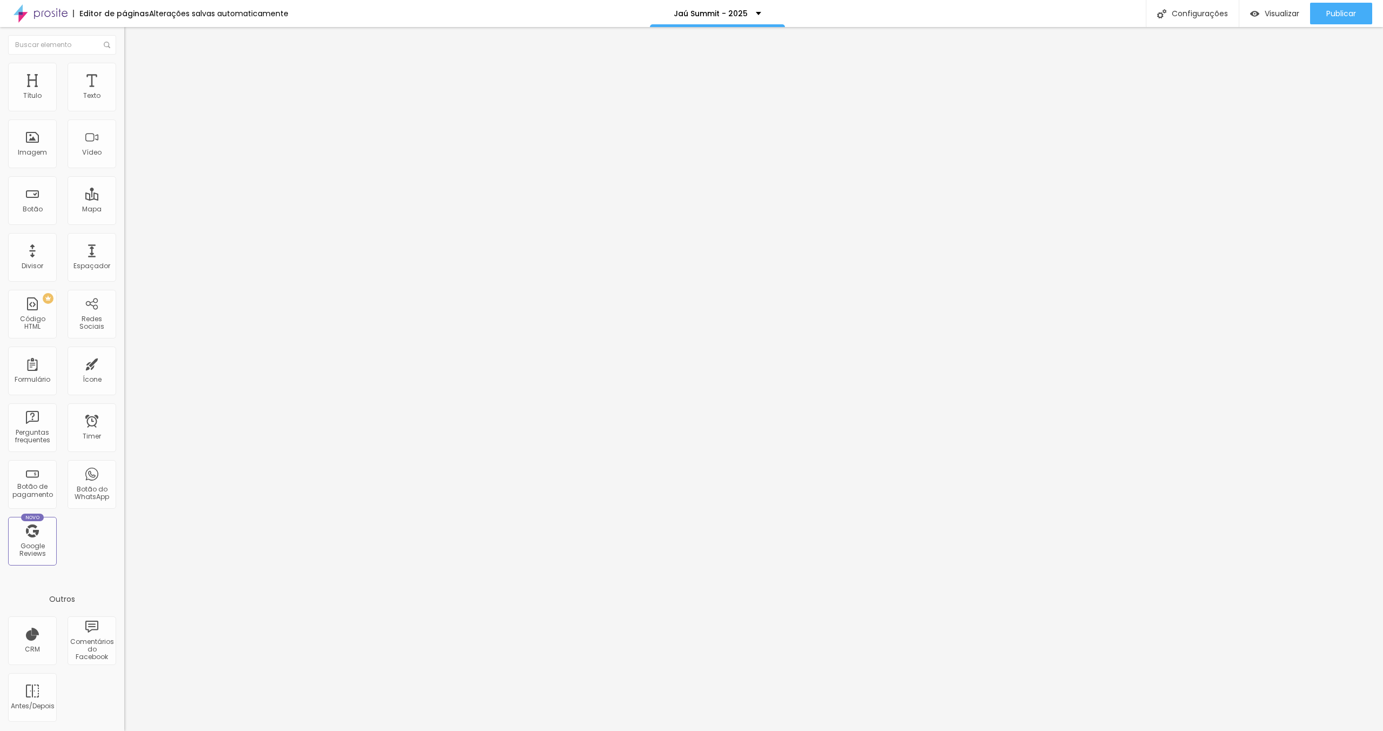
click at [124, 218] on div "Linkedin" at bounding box center [186, 221] width 124 height 6
click at [124, 538] on div "Instagram" at bounding box center [186, 541] width 124 height 6
drag, startPoint x: 52, startPoint y: 200, endPoint x: 58, endPoint y: 200, distance: 6.0
click at [124, 695] on input "[URL][DOMAIN_NAME]" at bounding box center [189, 700] width 130 height 11
paste input "onike.furtado"
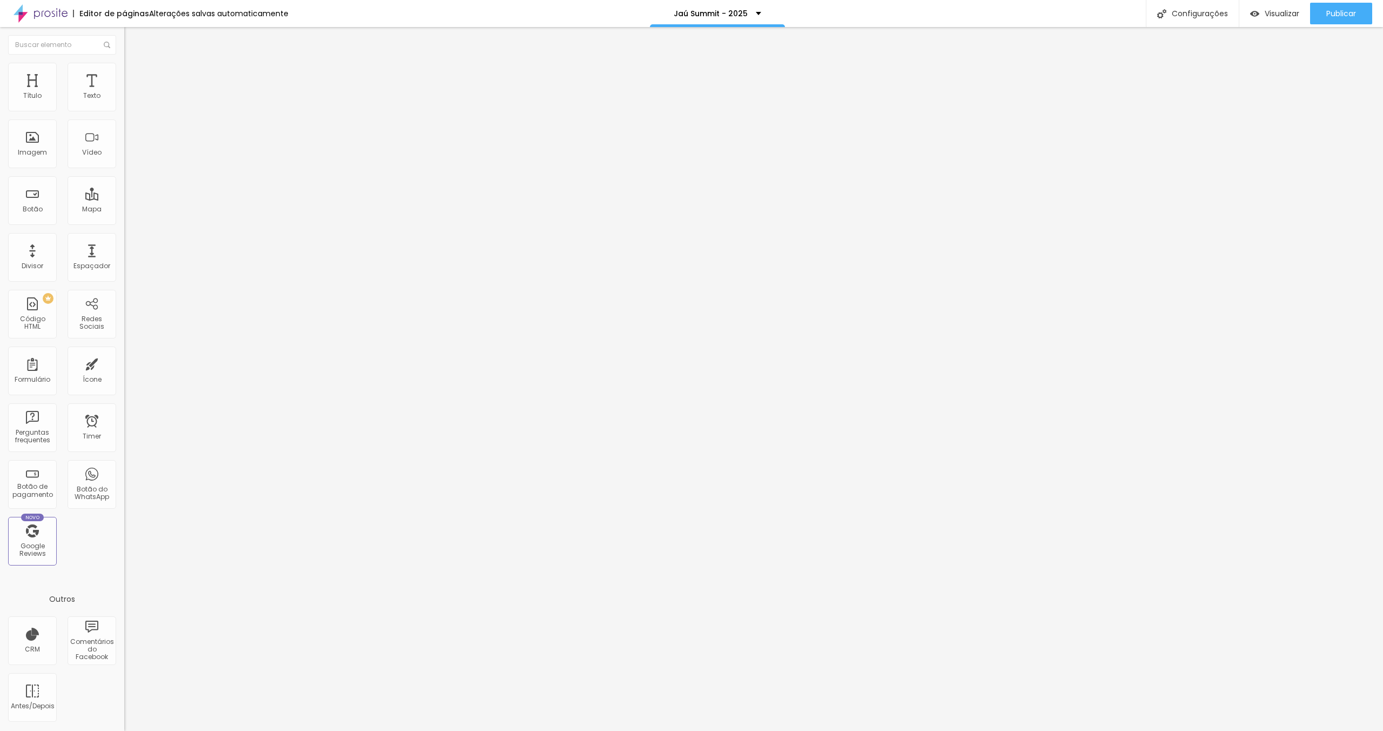
scroll to position [0, 62]
type input "[URL][DOMAIN_NAME][DOMAIN_NAME]"
click at [124, 218] on div "Linkedin" at bounding box center [186, 221] width 124 height 6
click at [124, 367] on input "[URL][DOMAIN_NAME]" at bounding box center [189, 372] width 130 height 11
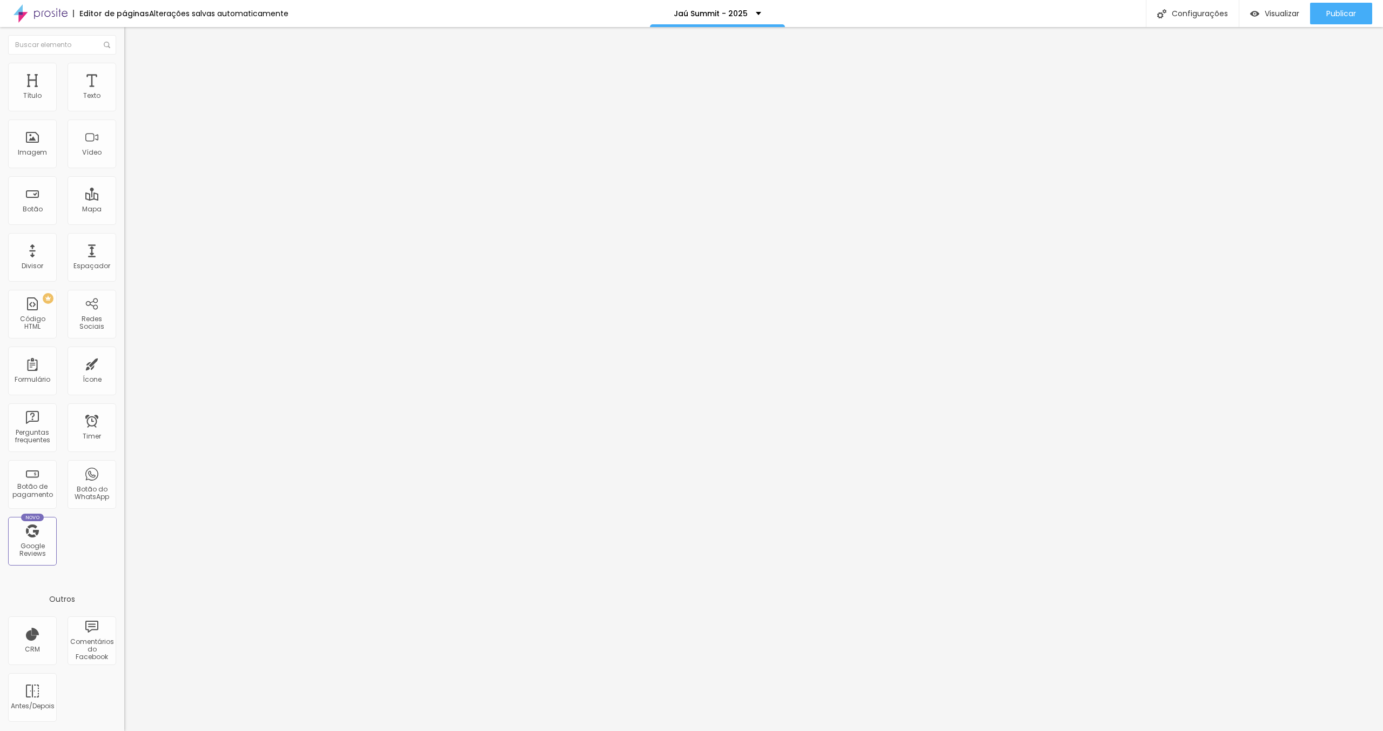
paste input "[PERSON_NAME]"
type input "[URL][DOMAIN_NAME]"
click at [124, 92] on div "Trocar imagem" at bounding box center [186, 88] width 124 height 8
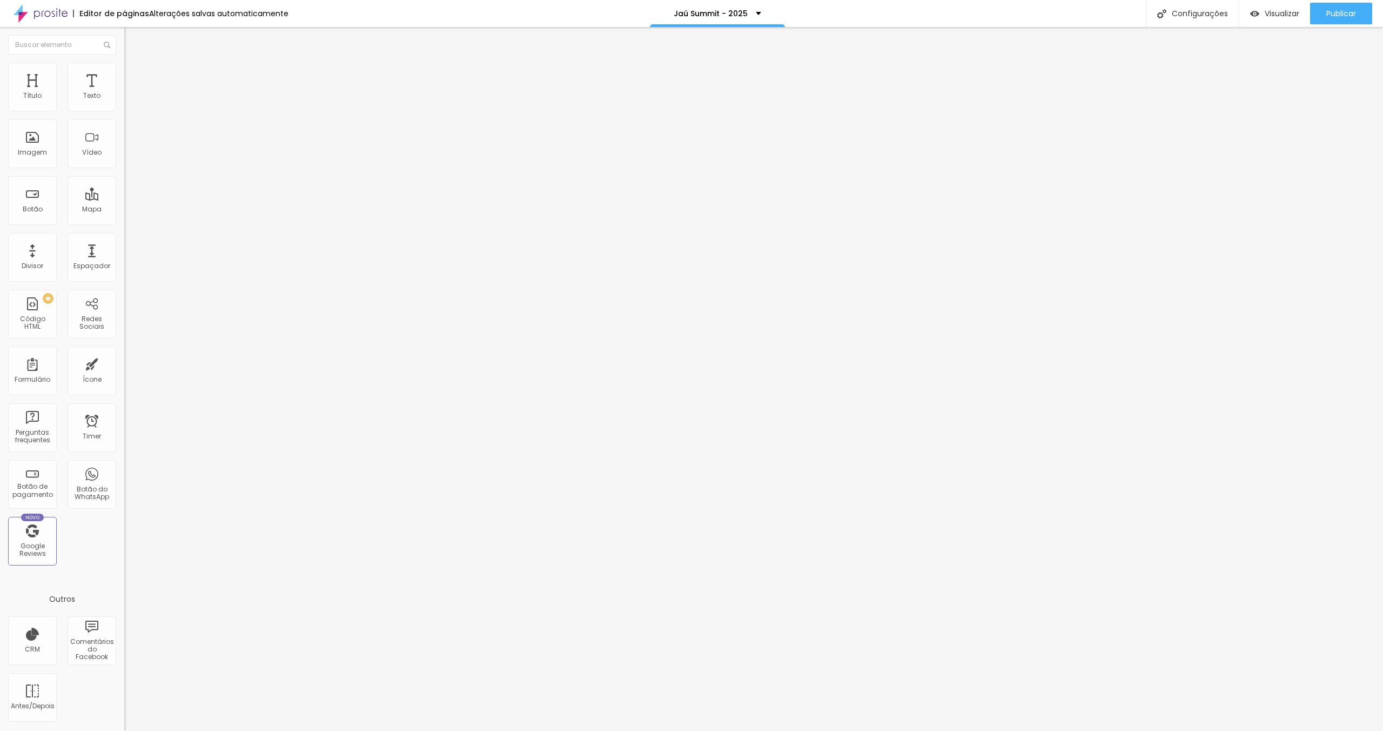
click at [124, 93] on span "Trocar imagem" at bounding box center [153, 88] width 59 height 9
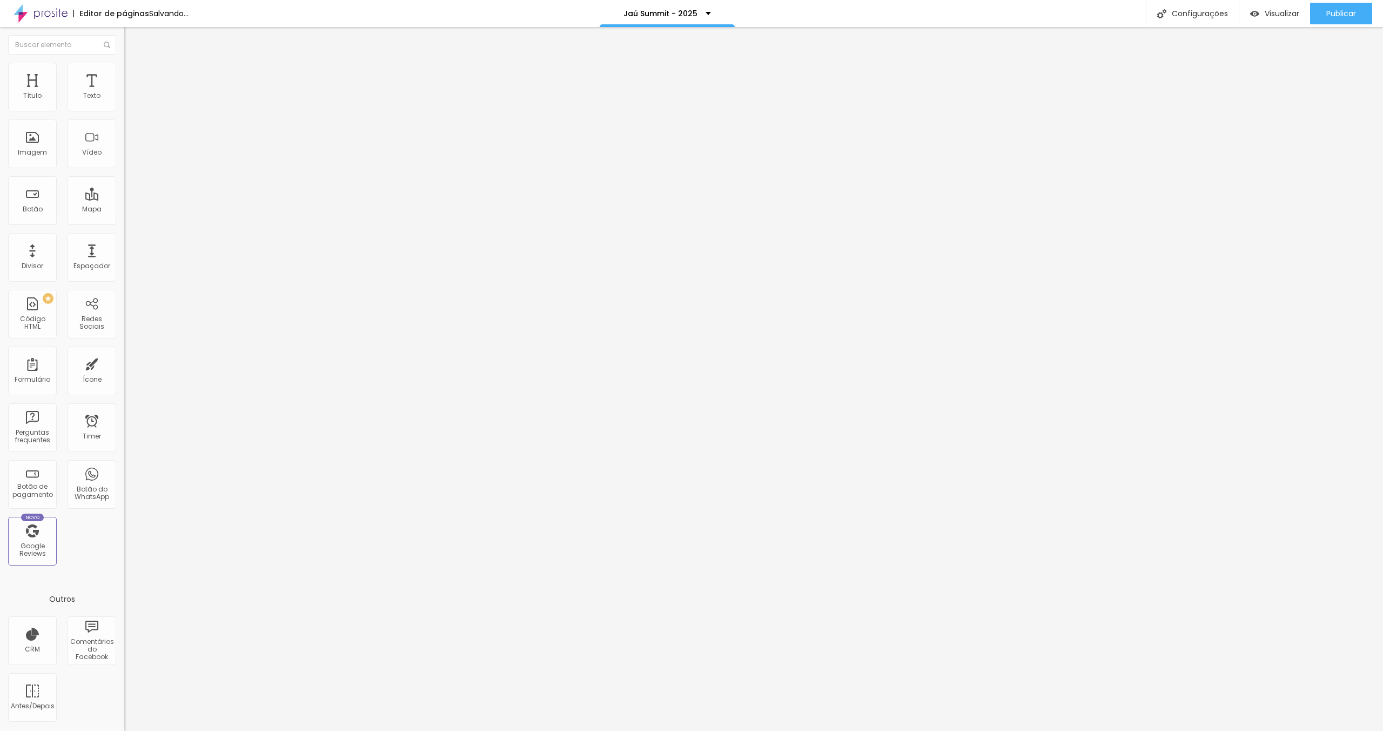
click at [134, 76] on span "Avançado" at bounding box center [152, 80] width 36 height 9
click at [124, 68] on ul "Conteúdo Estilo Avançado" at bounding box center [186, 68] width 124 height 32
click at [124, 73] on li "Avançado" at bounding box center [186, 78] width 124 height 11
